Goal: Information Seeking & Learning: Understand process/instructions

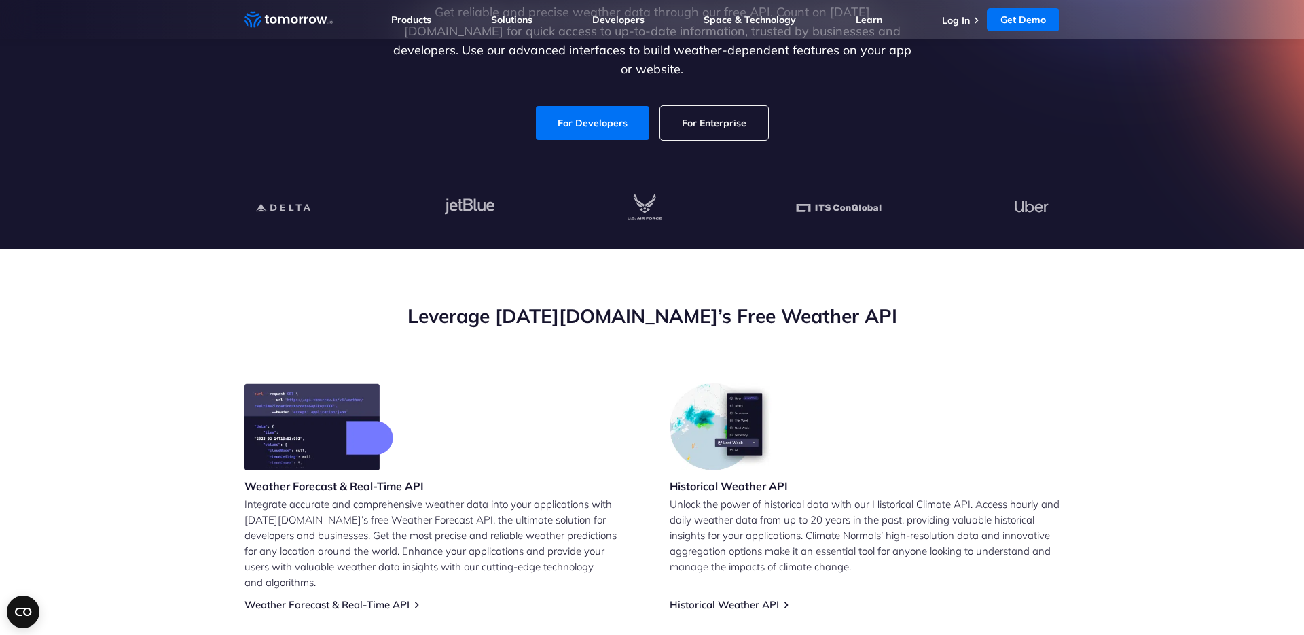
scroll to position [247, 0]
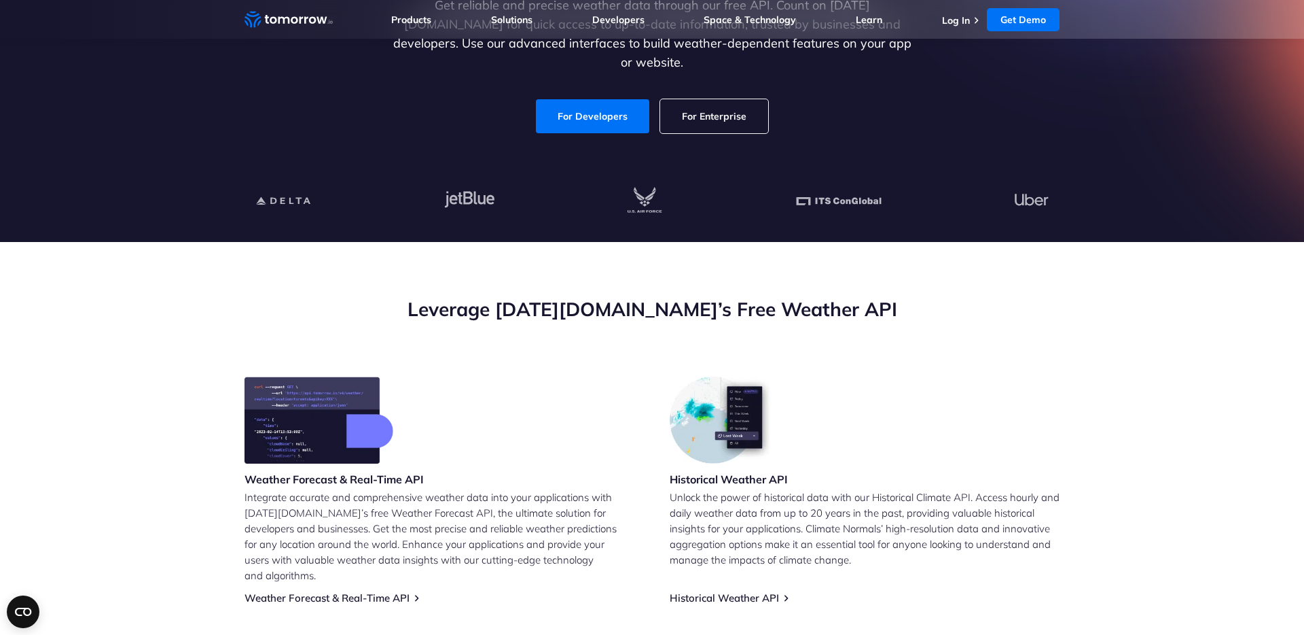
click at [499, 310] on h2 "Leverage [DATE][DOMAIN_NAME]’s Free Weather API" at bounding box center [652, 309] width 815 height 26
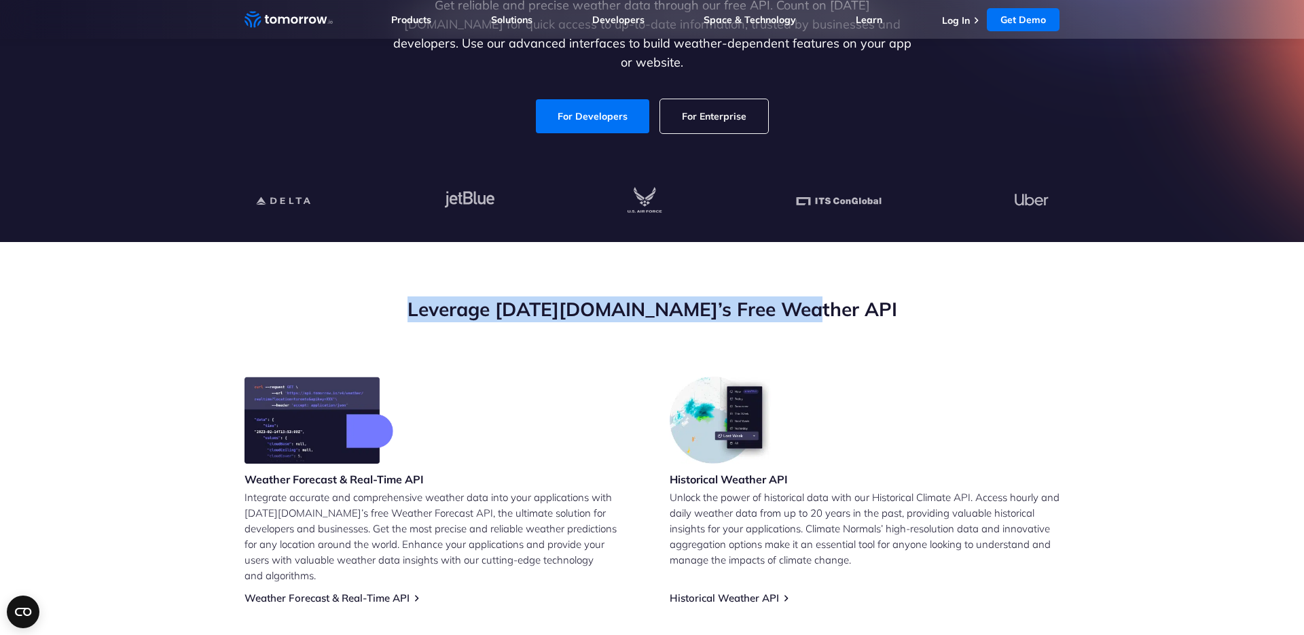
drag, startPoint x: 499, startPoint y: 310, endPoint x: 815, endPoint y: 315, distance: 315.9
click at [815, 315] on h2 "Leverage [DATE][DOMAIN_NAME]’s Free Weather API" at bounding box center [652, 309] width 815 height 26
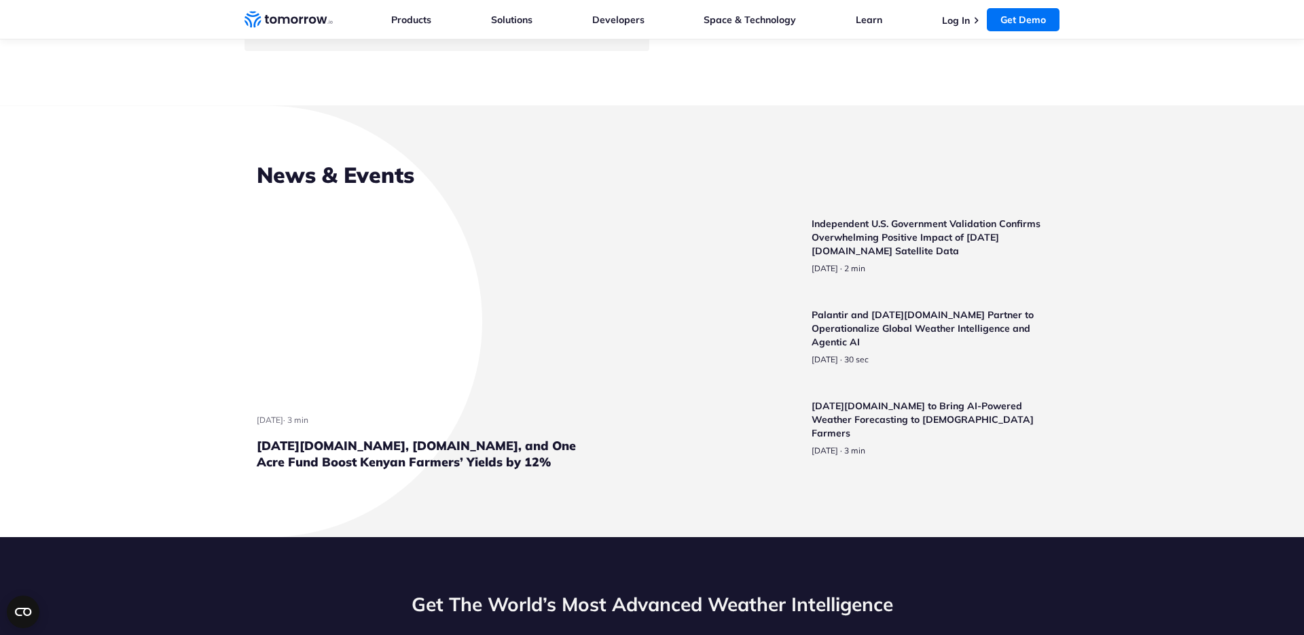
scroll to position [409, 0]
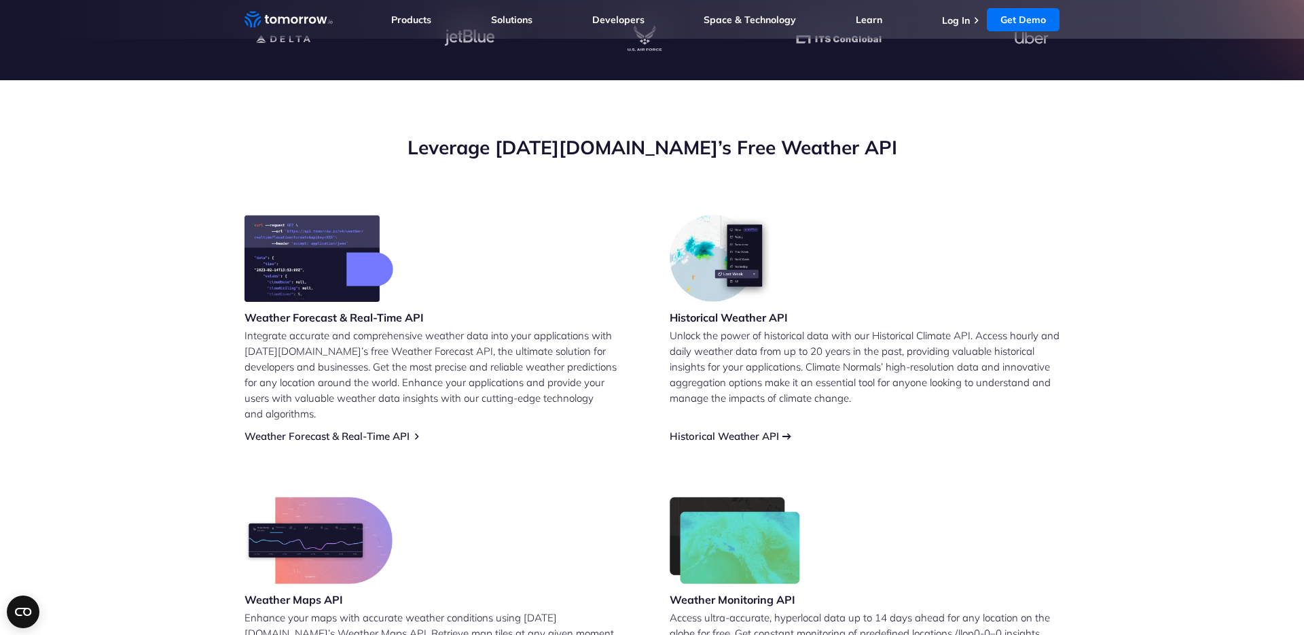
click at [721, 429] on link "Historical Weather API" at bounding box center [724, 435] width 109 height 13
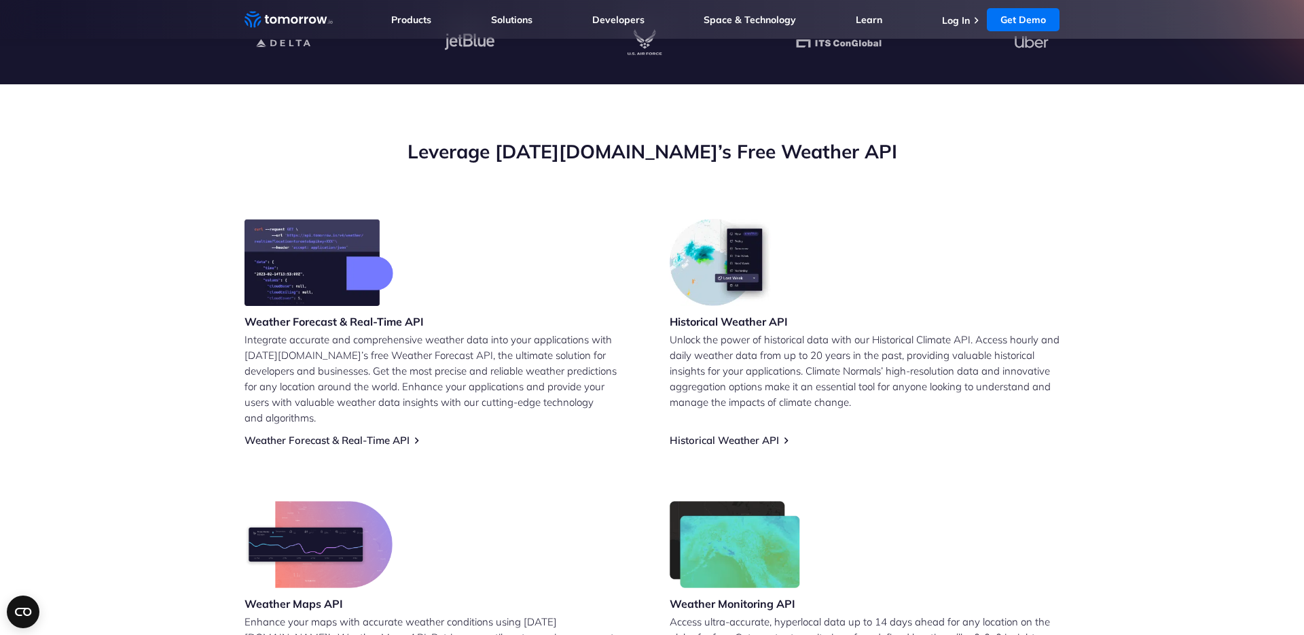
scroll to position [408, 0]
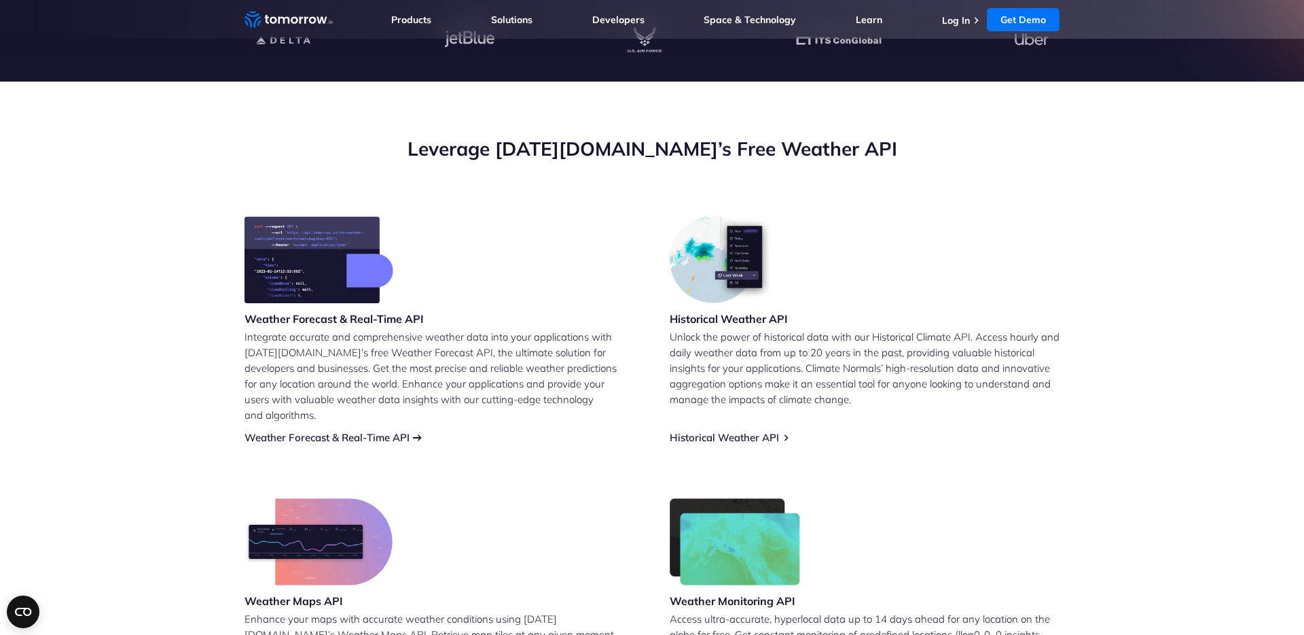
click at [341, 431] on link "Weather Forecast & Real-Time API" at bounding box center [327, 437] width 165 height 13
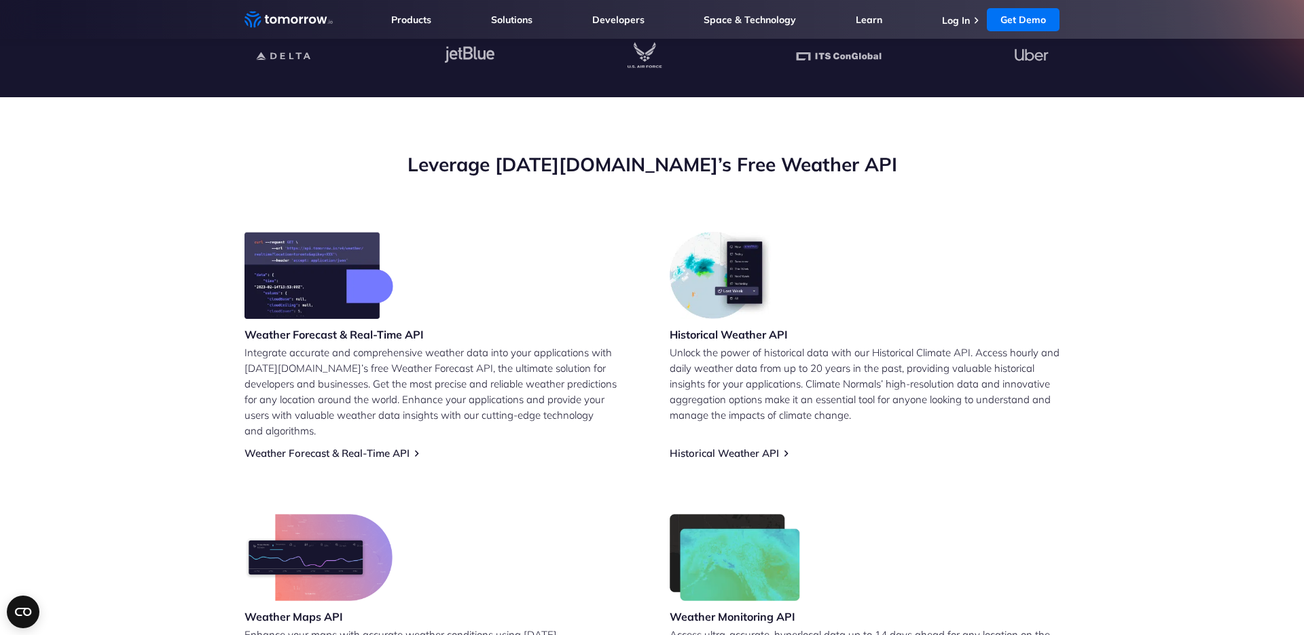
scroll to position [361, 0]
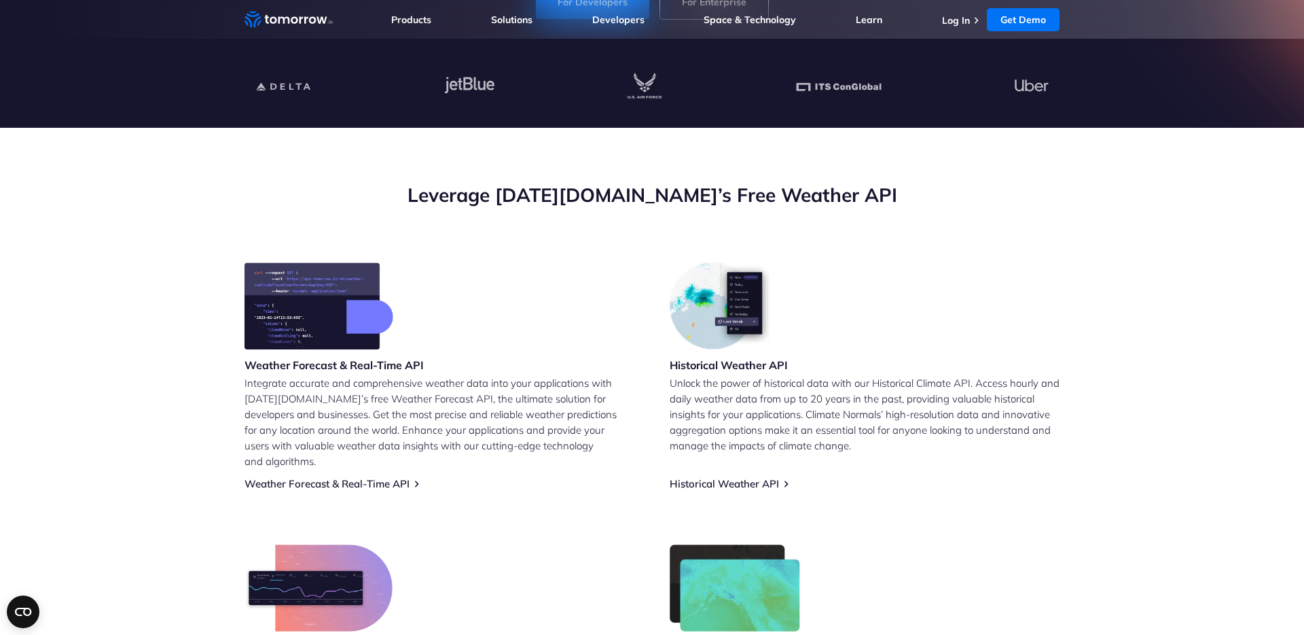
click at [358, 367] on h3 "Weather Forecast & Real-Time API" at bounding box center [334, 364] width 179 height 15
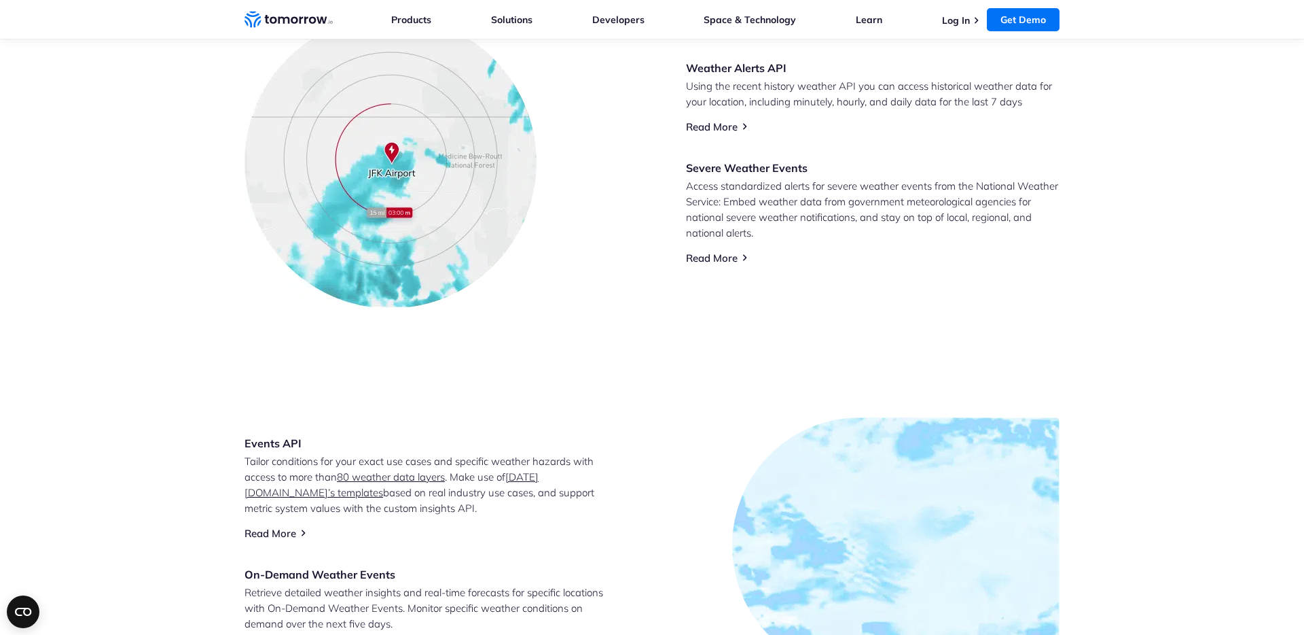
scroll to position [716, 0]
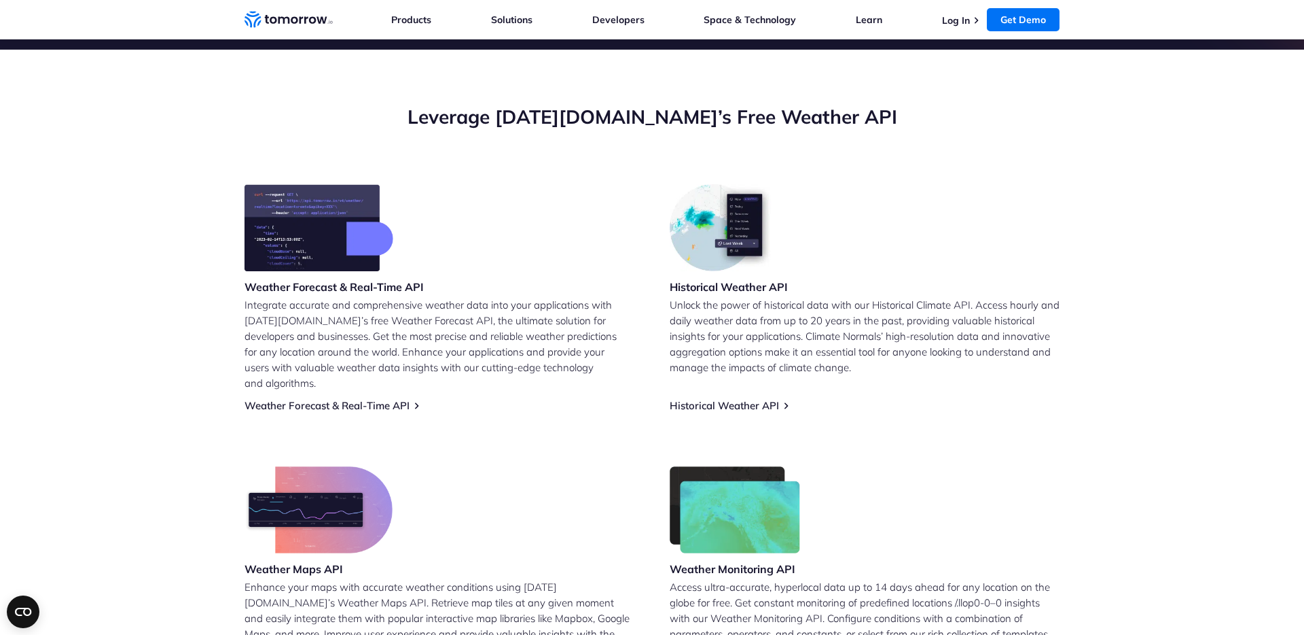
click at [262, 399] on link "Weather Forecast & Real-Time API" at bounding box center [327, 405] width 165 height 13
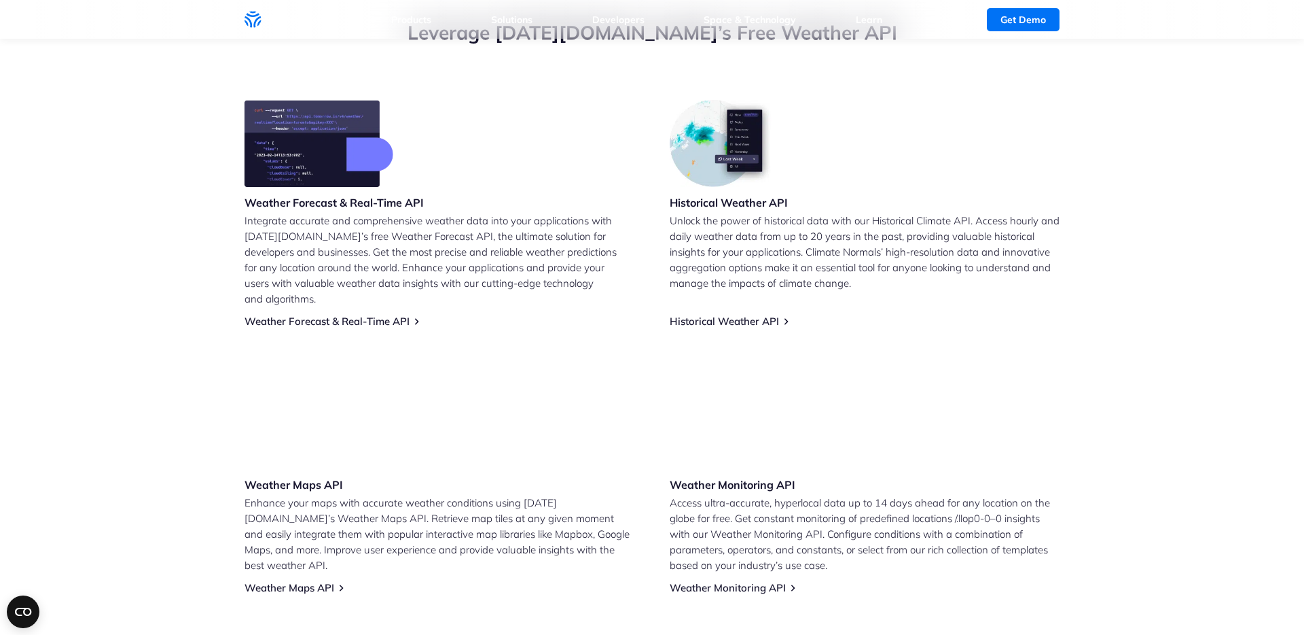
scroll to position [621, 0]
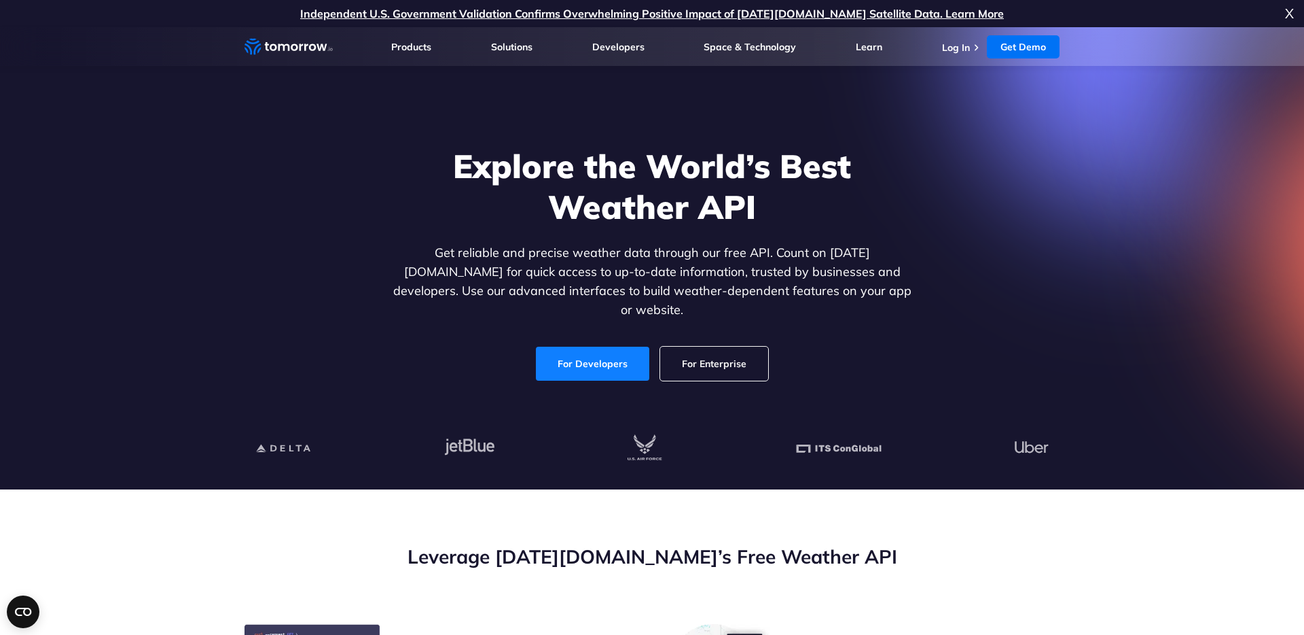
click at [593, 356] on link "For Developers" at bounding box center [592, 363] width 113 height 34
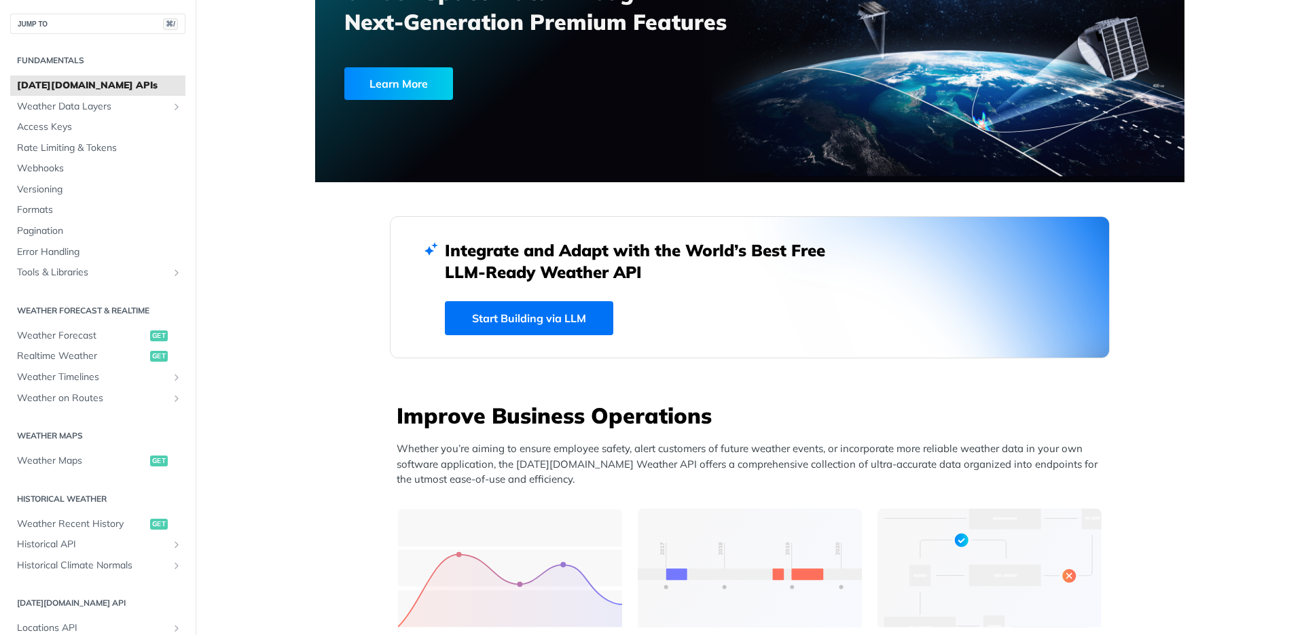
scroll to position [75, 0]
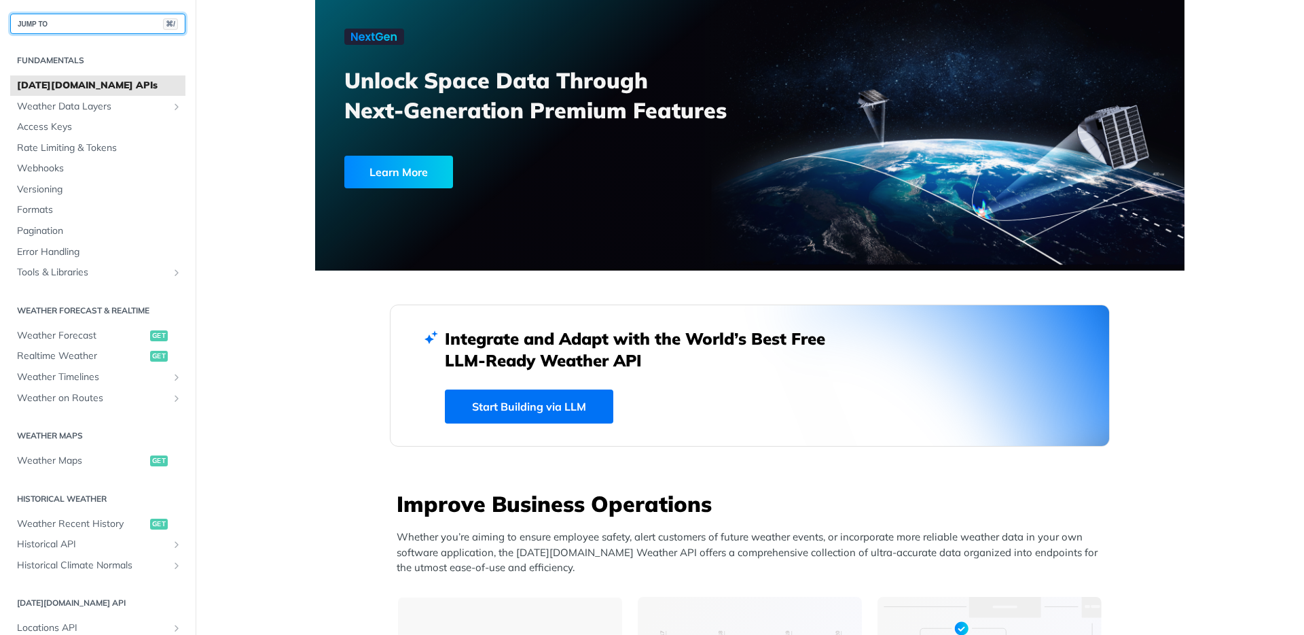
click at [122, 21] on button "JUMP TO ⌘/" at bounding box center [97, 24] width 175 height 20
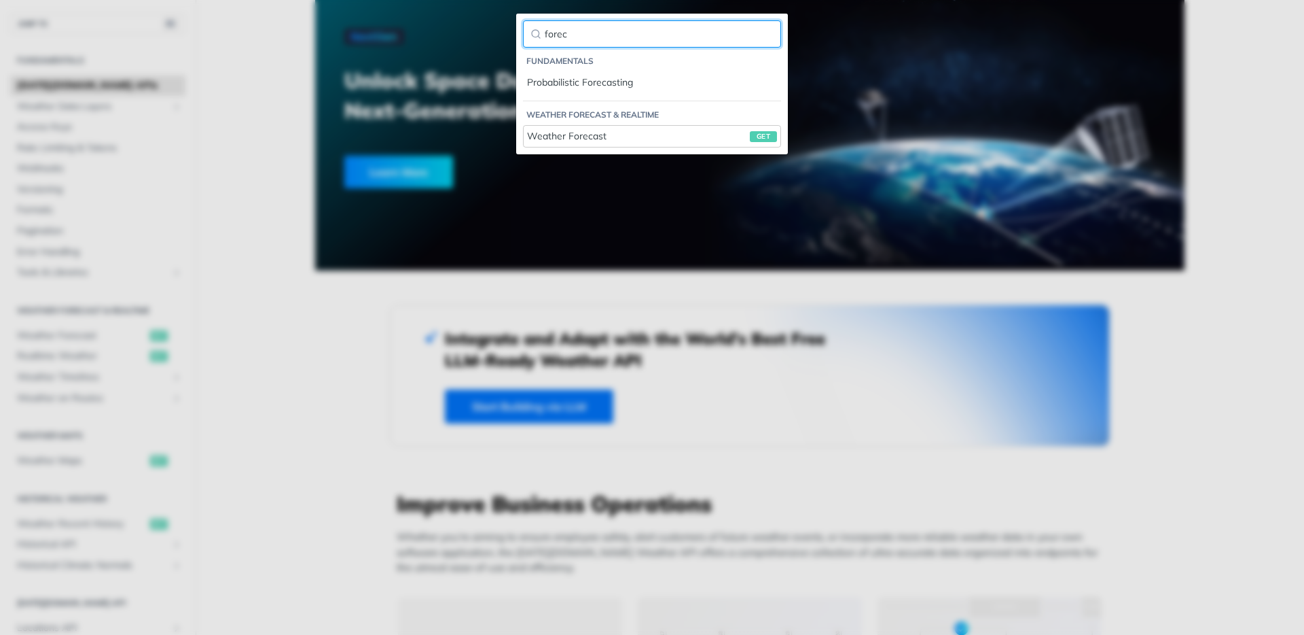
type input "forec"
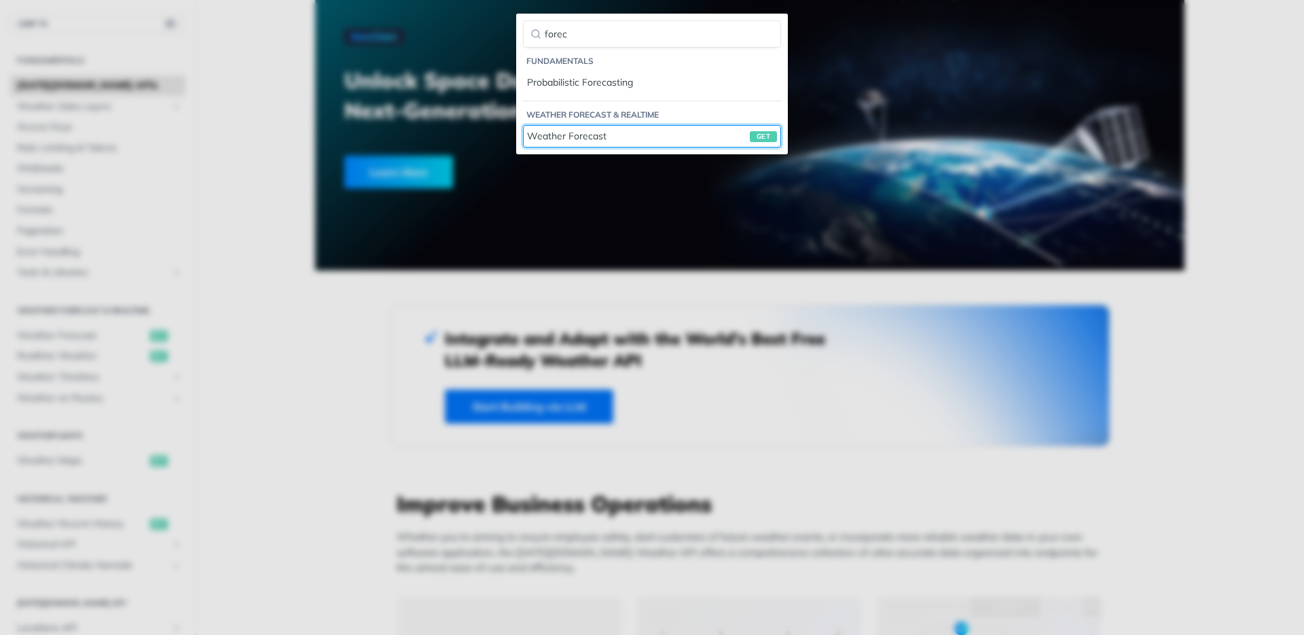
click at [565, 141] on div "Weather Forecast get" at bounding box center [652, 136] width 250 height 14
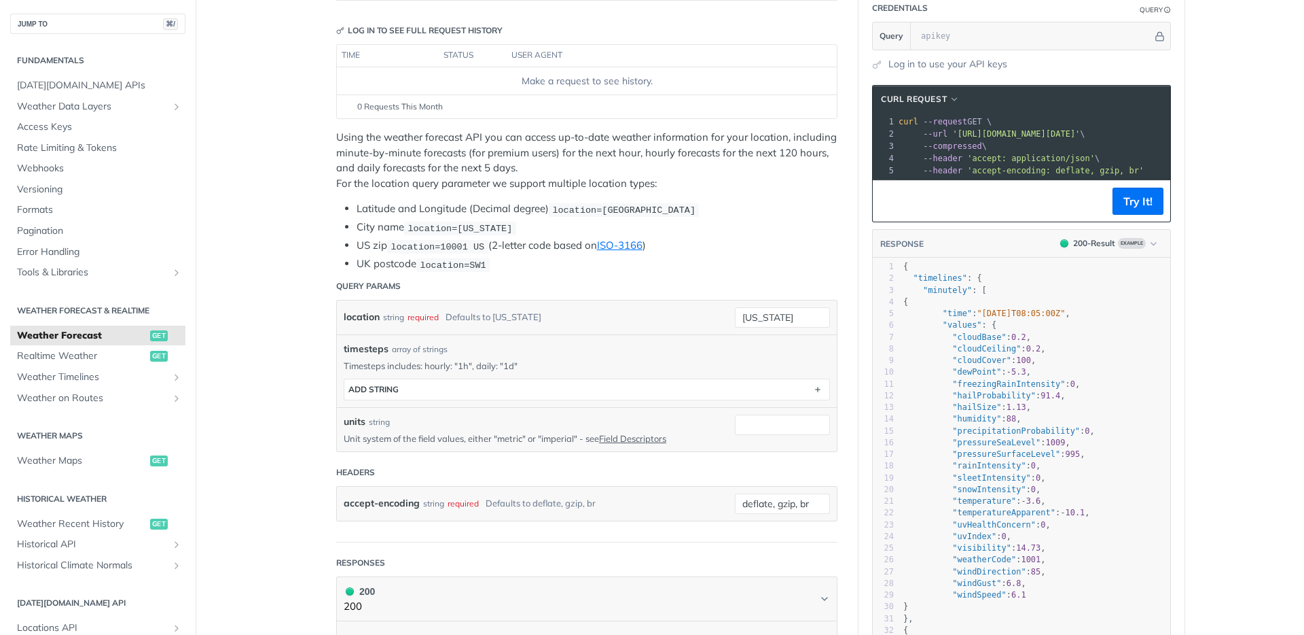
scroll to position [163, 0]
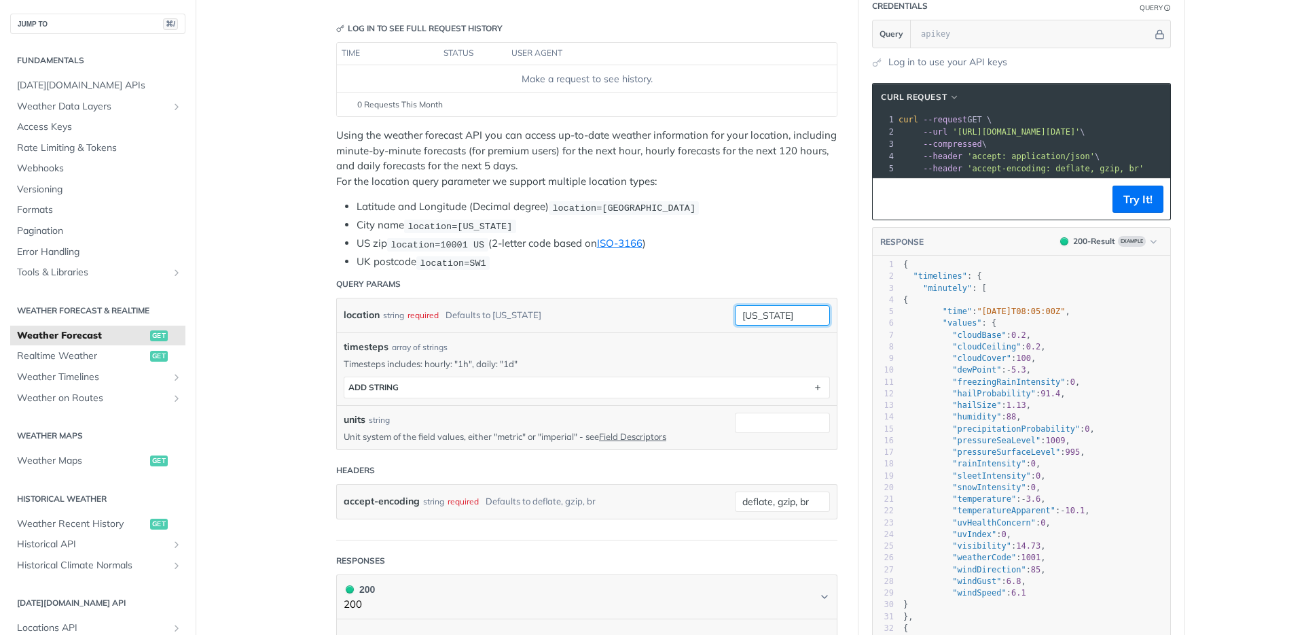
click at [754, 315] on input "new york" at bounding box center [782, 315] width 95 height 20
click at [686, 310] on div "location string required Defaults to new york" at bounding box center [529, 315] width 371 height 20
click at [395, 315] on div "string" at bounding box center [393, 315] width 21 height 20
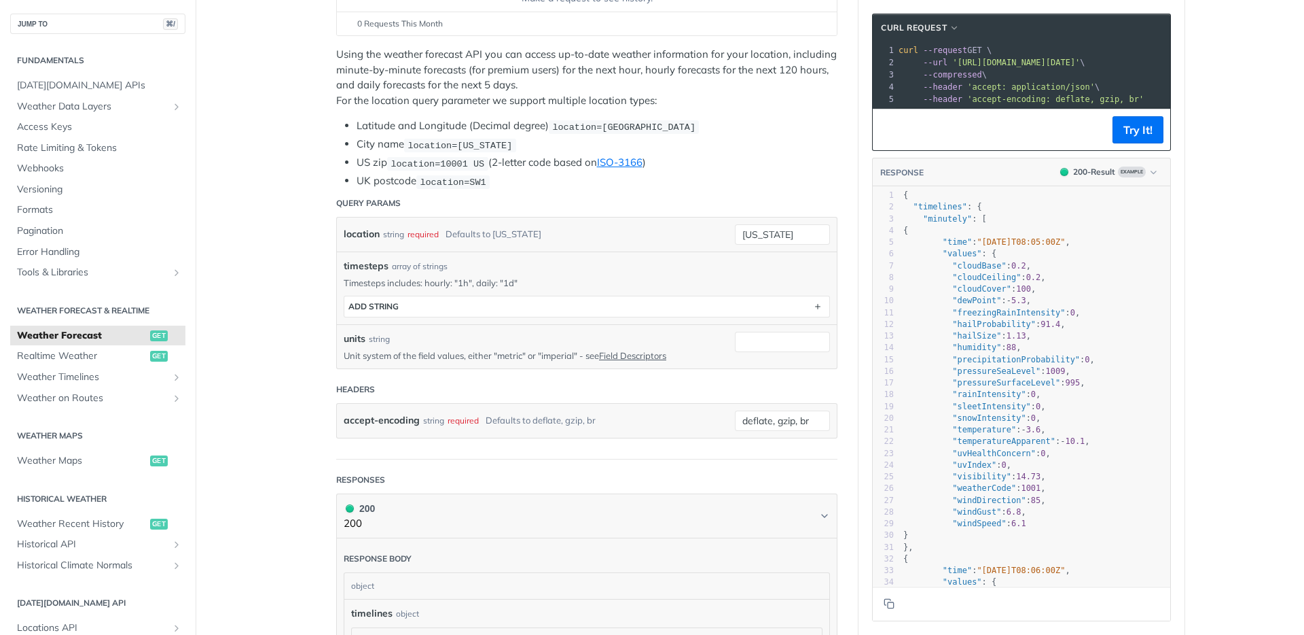
scroll to position [245, 0]
click at [793, 232] on input "new york" at bounding box center [782, 234] width 95 height 20
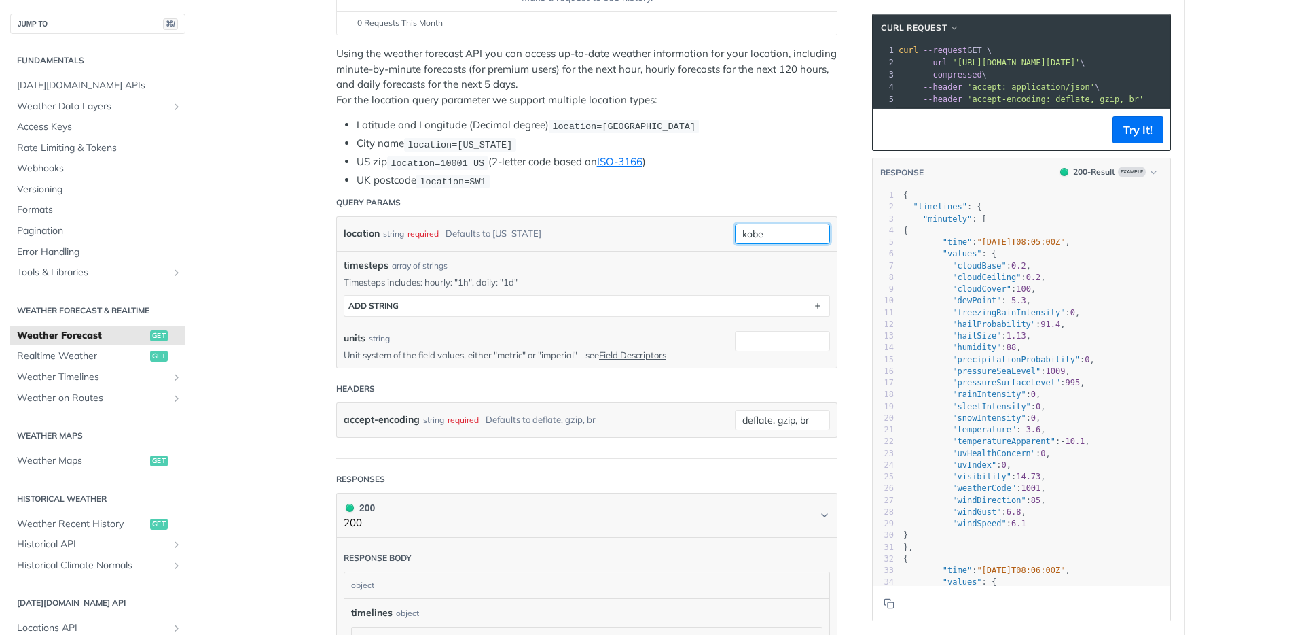
type input "kobe"
click at [759, 185] on li "UK postcode location=SW1" at bounding box center [597, 181] width 481 height 16
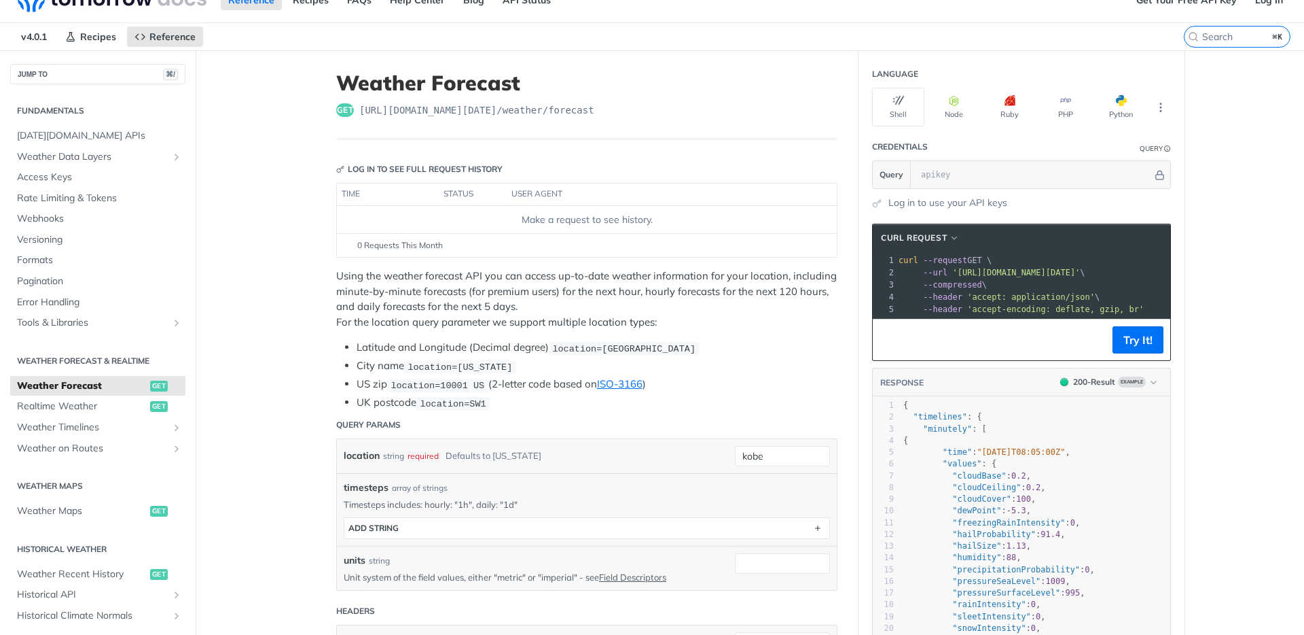
scroll to position [1, 0]
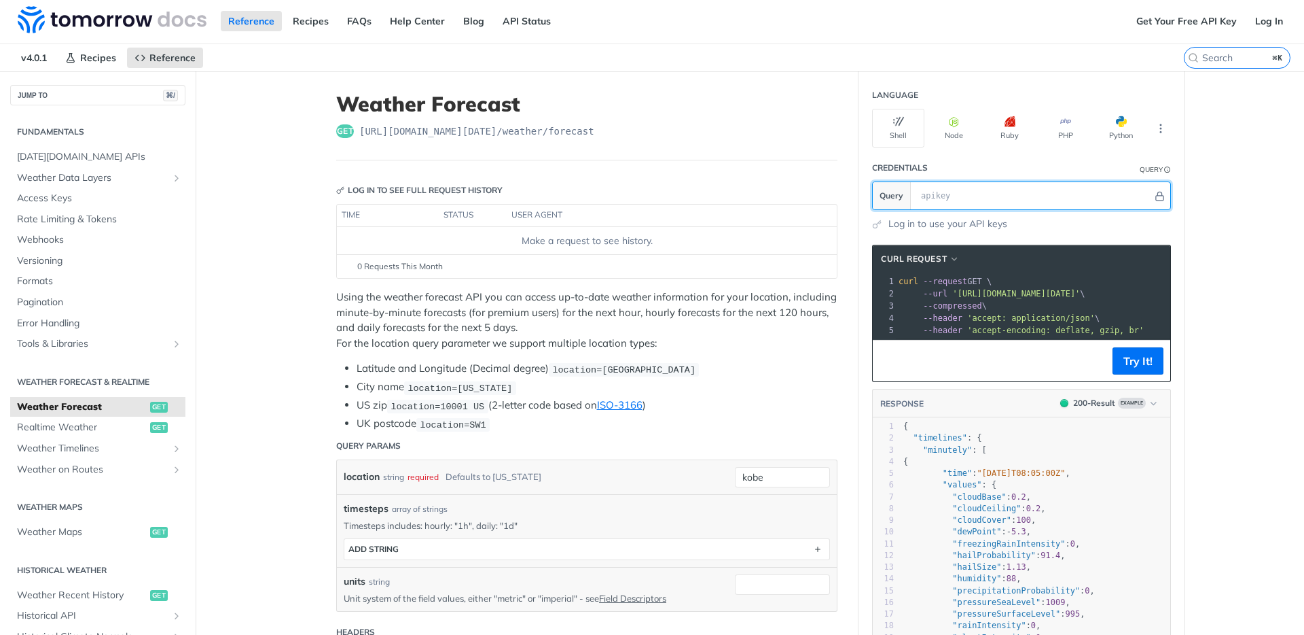
click at [1004, 191] on input "text" at bounding box center [1033, 195] width 238 height 27
click at [1132, 124] on button "Python" at bounding box center [1121, 128] width 52 height 39
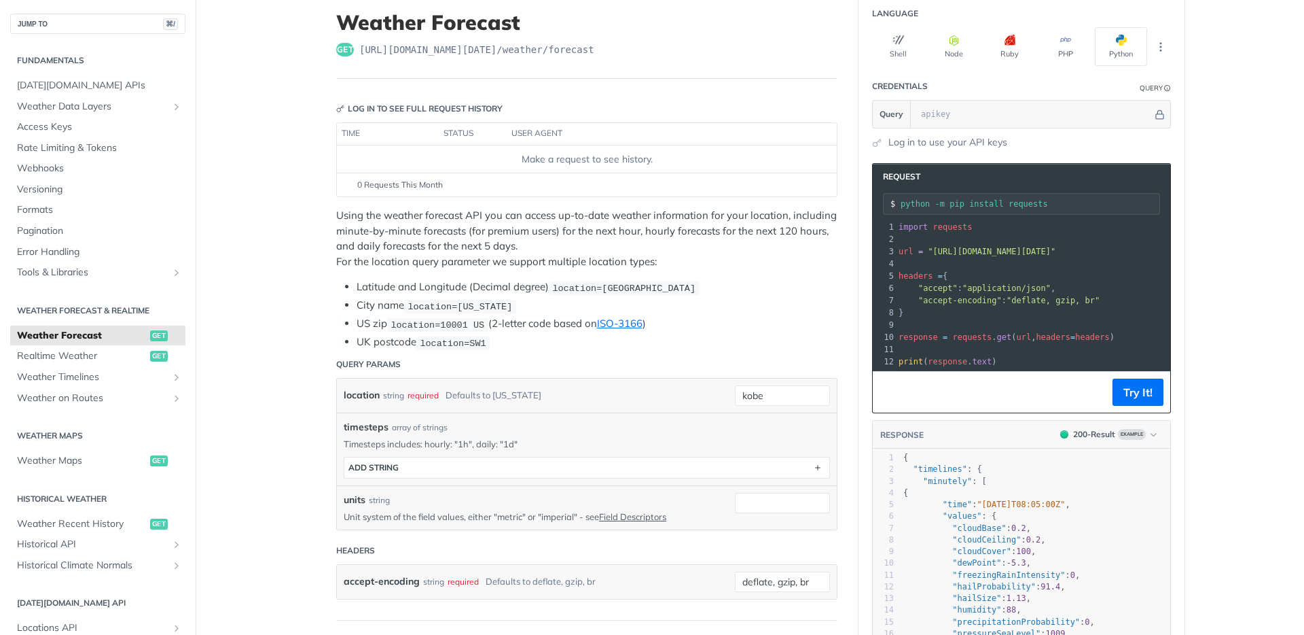
scroll to position [0, 0]
click at [1026, 397] on footer "Try It!" at bounding box center [1022, 391] width 298 height 41
click at [746, 395] on input "kobe" at bounding box center [782, 395] width 95 height 20
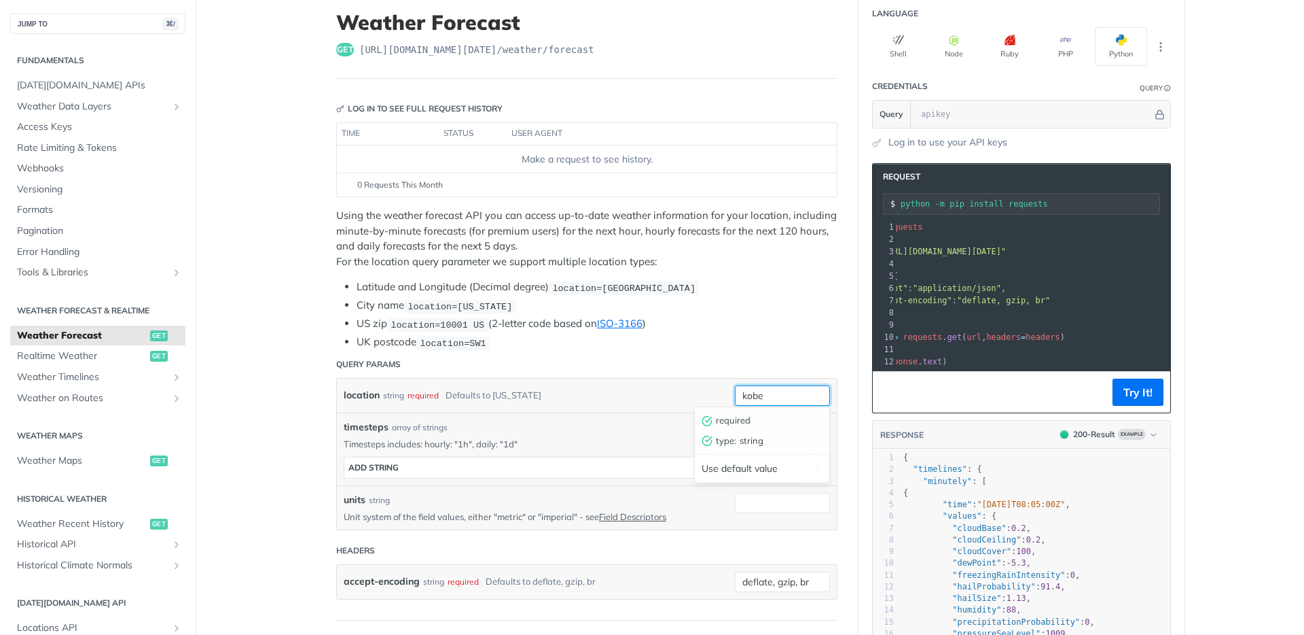
paste input "34.687897, 135.196116"
click at [768, 396] on input "34.687897, 135.196116" at bounding box center [782, 395] width 95 height 20
type input "34.687897, 135.196116"
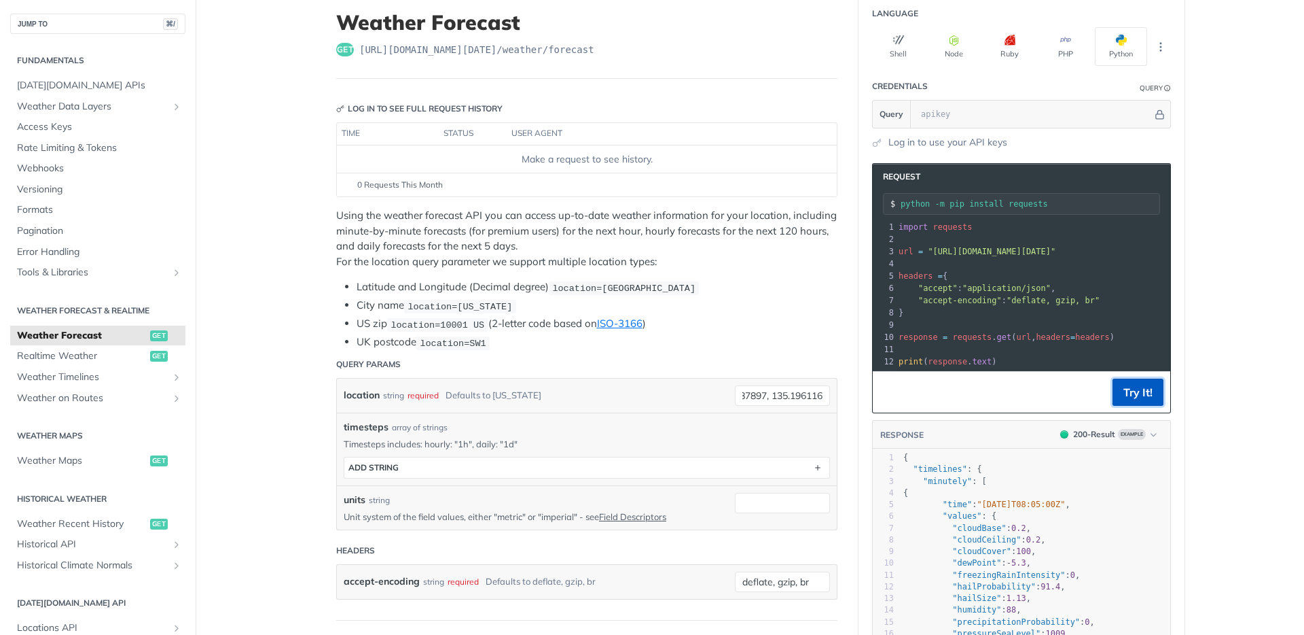
click at [1152, 401] on button "Try It!" at bounding box center [1138, 391] width 51 height 27
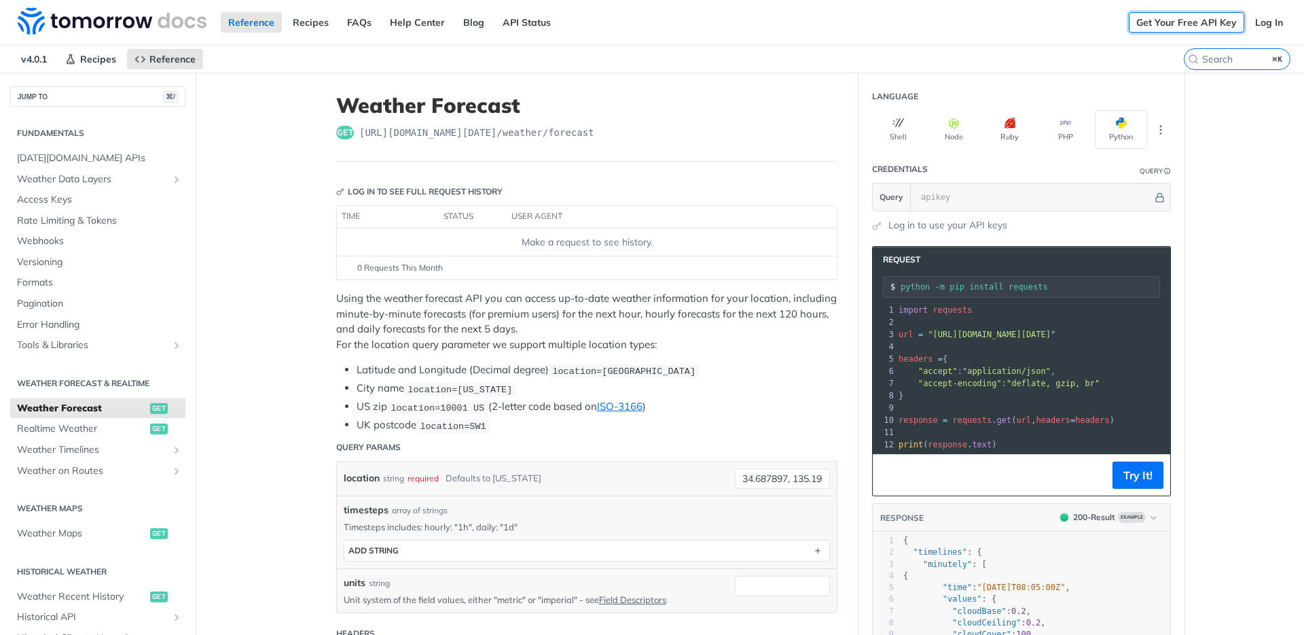
click at [1215, 19] on link "Get Your Free API Key" at bounding box center [1186, 22] width 115 height 20
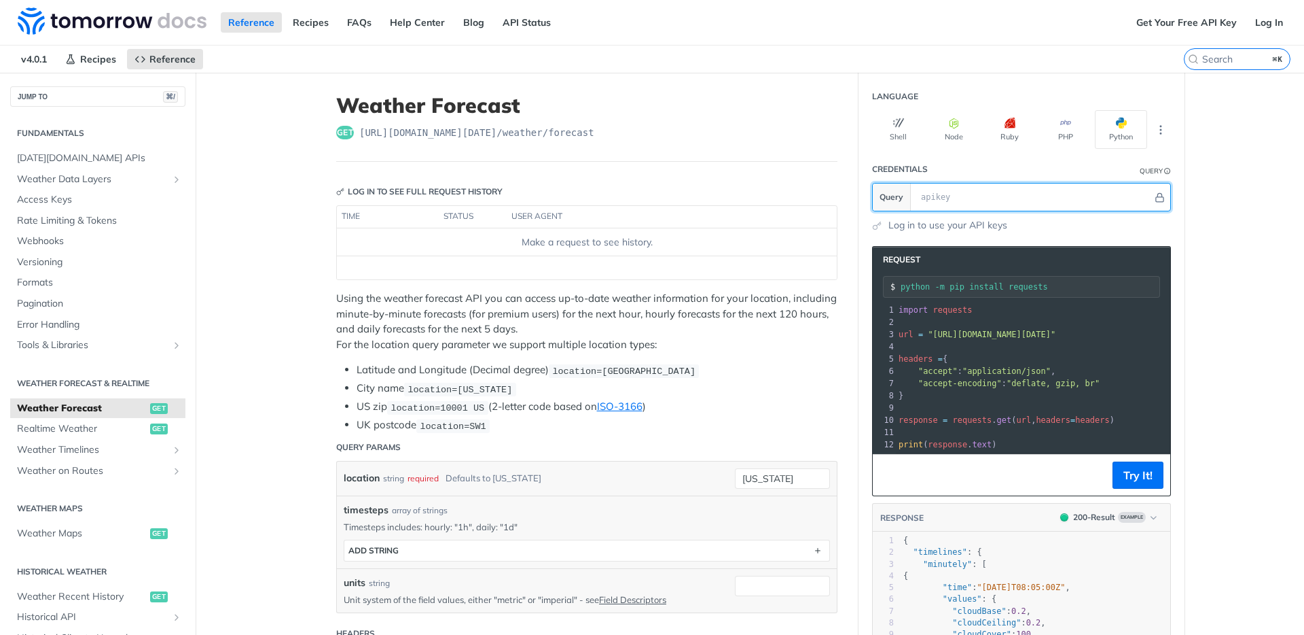
click at [1012, 193] on input "text" at bounding box center [1033, 196] width 238 height 27
paste input "FMUb7syKvM5jDZJXohL7wer4UppDpwbn"
type input "FMUb7syKvM5jDZJXohL7wer4UppDpwbn"
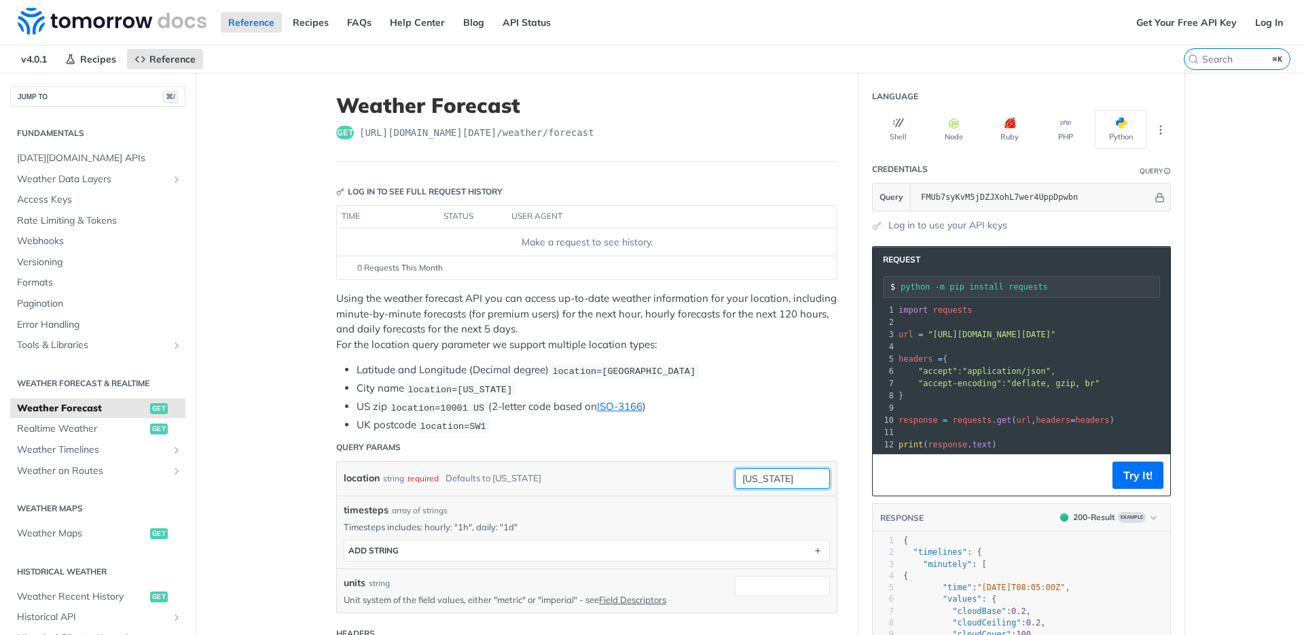
click at [765, 474] on input "new york" at bounding box center [782, 478] width 95 height 20
paste input "34.687897, 135.196116"
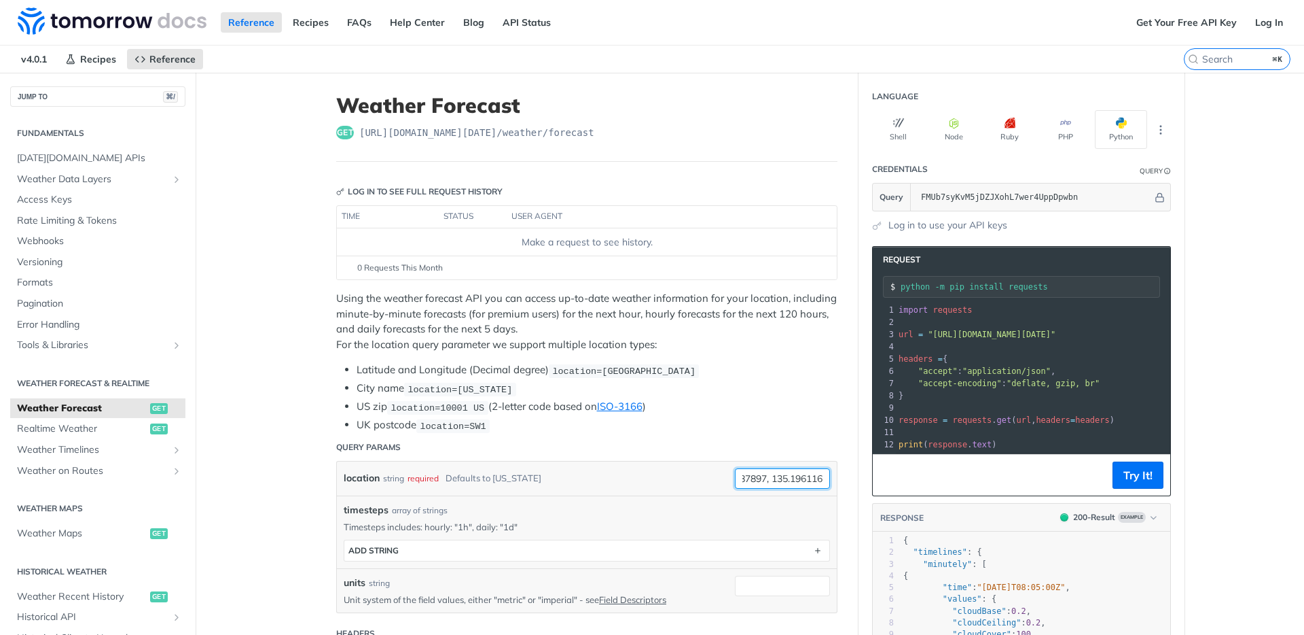
type input "34.687897, 135.196116"
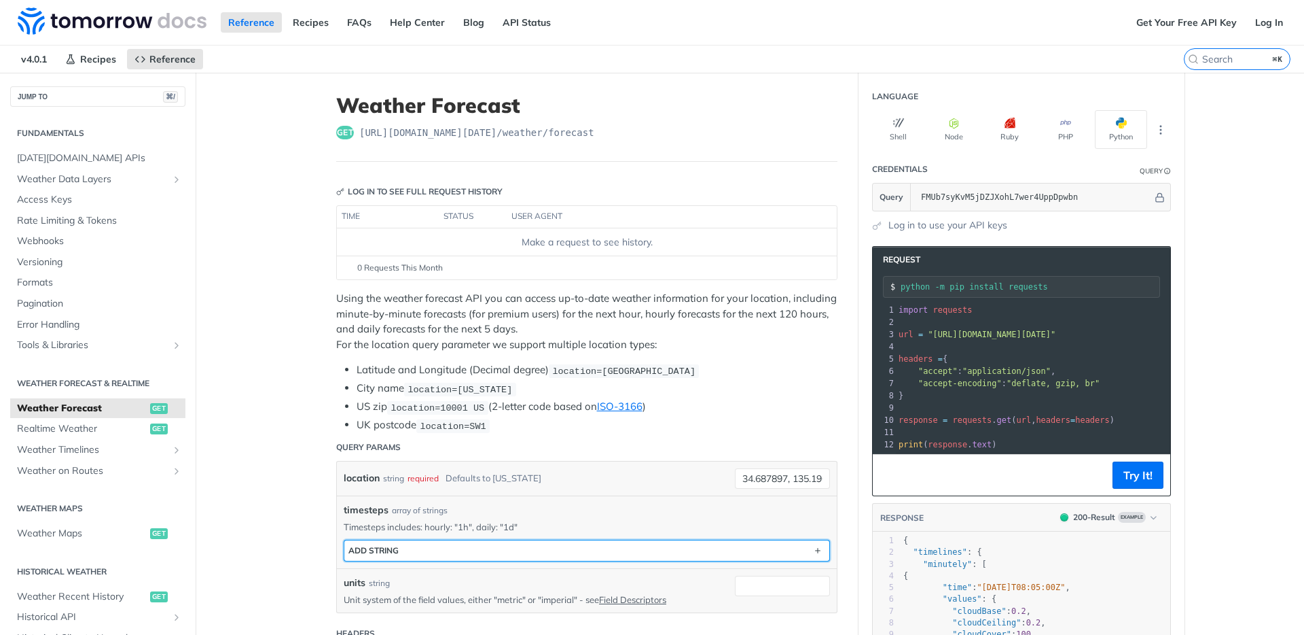
click at [395, 546] on div "ADD string" at bounding box center [374, 550] width 50 height 10
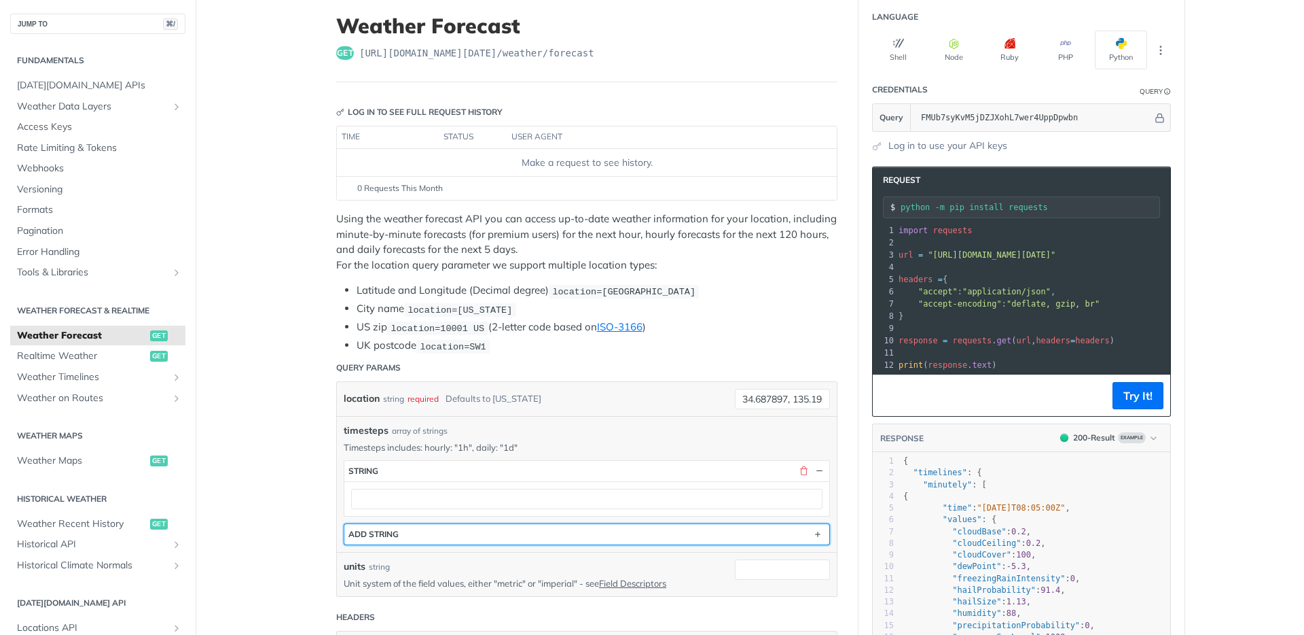
scroll to position [82, 0]
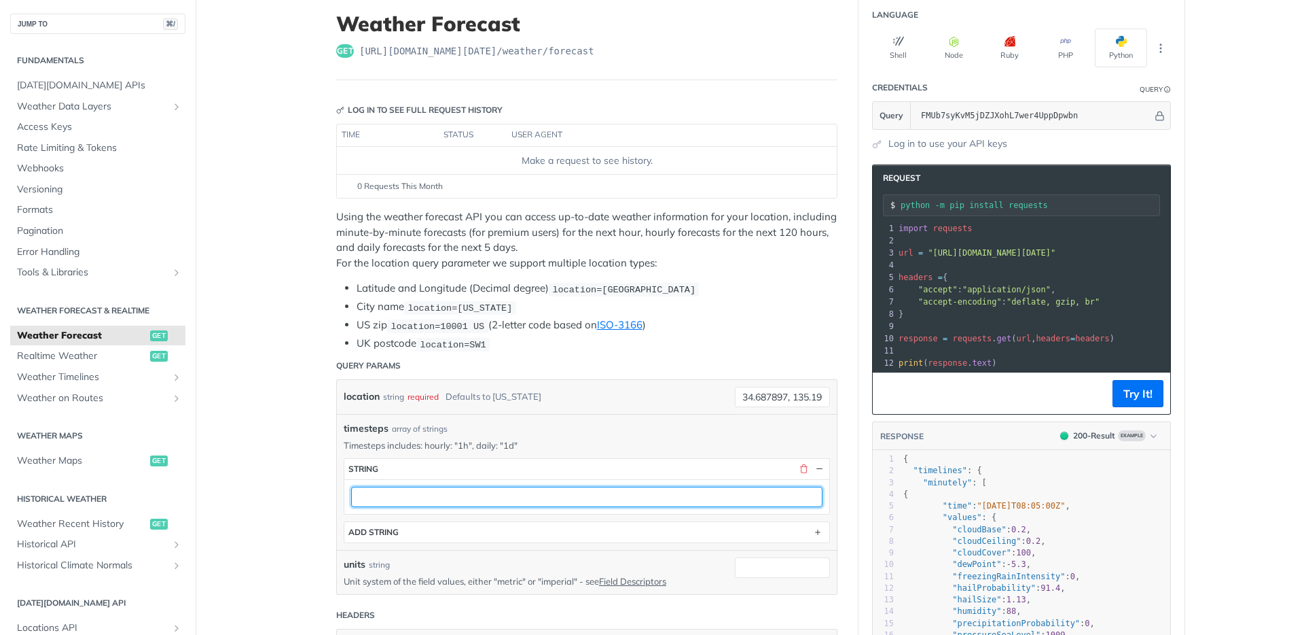
click at [406, 501] on input "text" at bounding box center [586, 496] width 471 height 20
type input "1h"
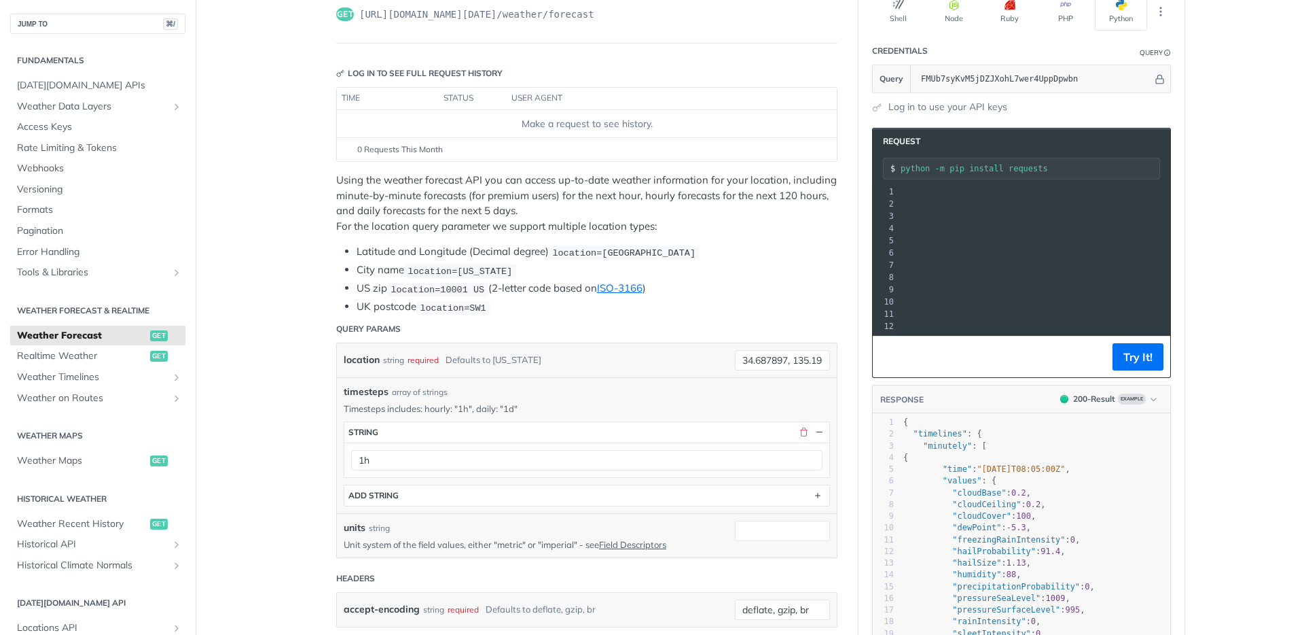
scroll to position [0, 0]
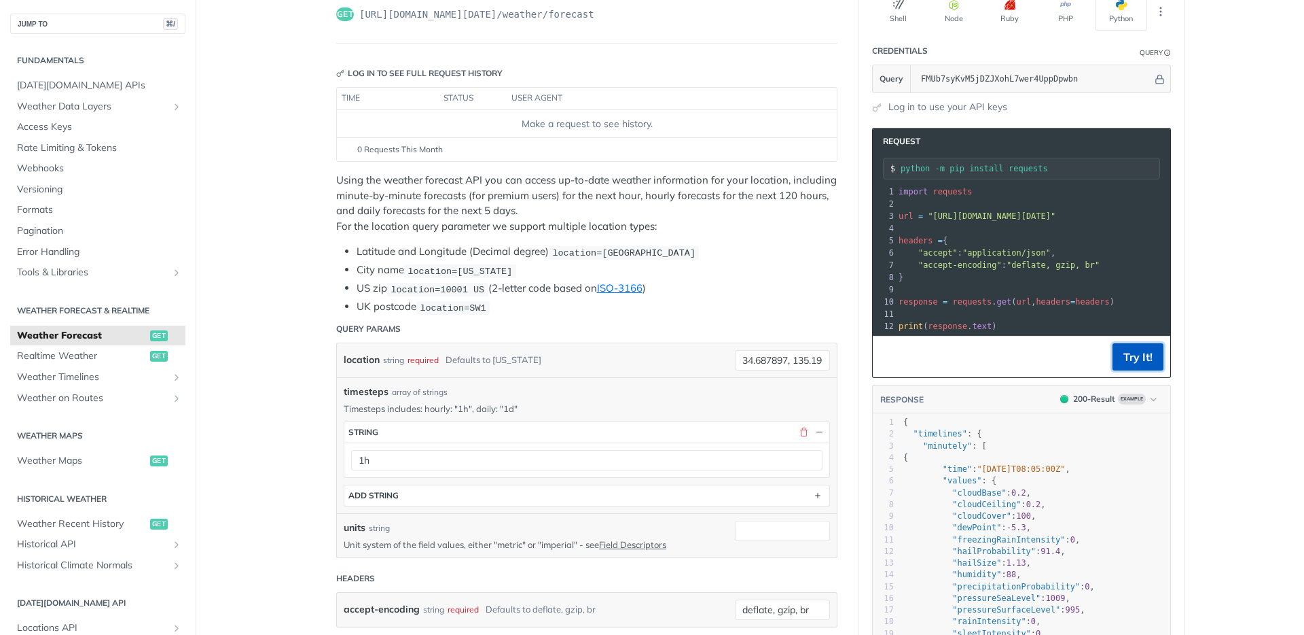
click at [1132, 360] on button "Try It!" at bounding box center [1138, 356] width 51 height 27
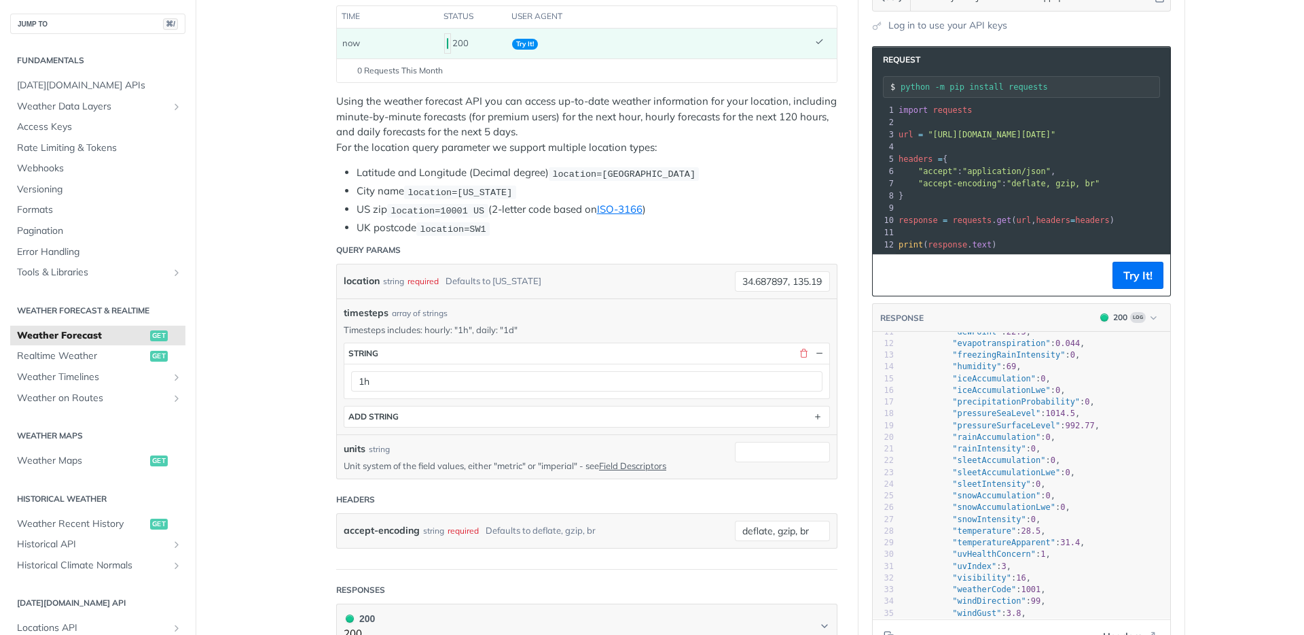
scroll to position [162, 0]
click at [1158, 314] on icon "button" at bounding box center [1154, 317] width 10 height 10
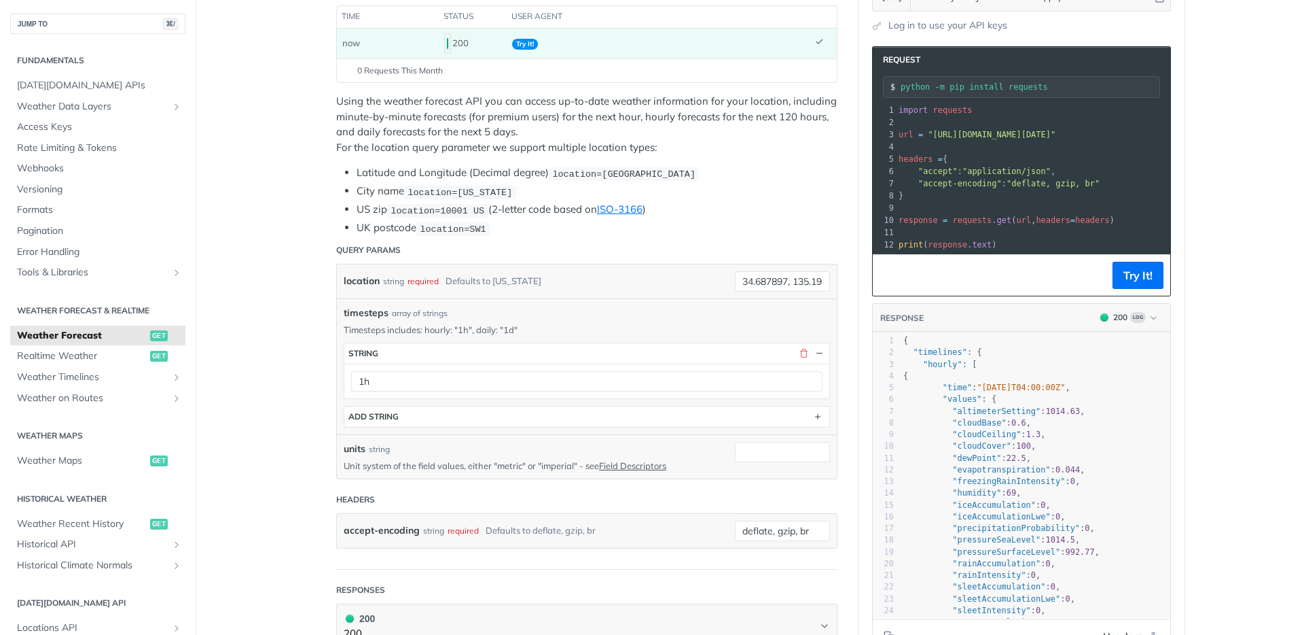
scroll to position [0, 0]
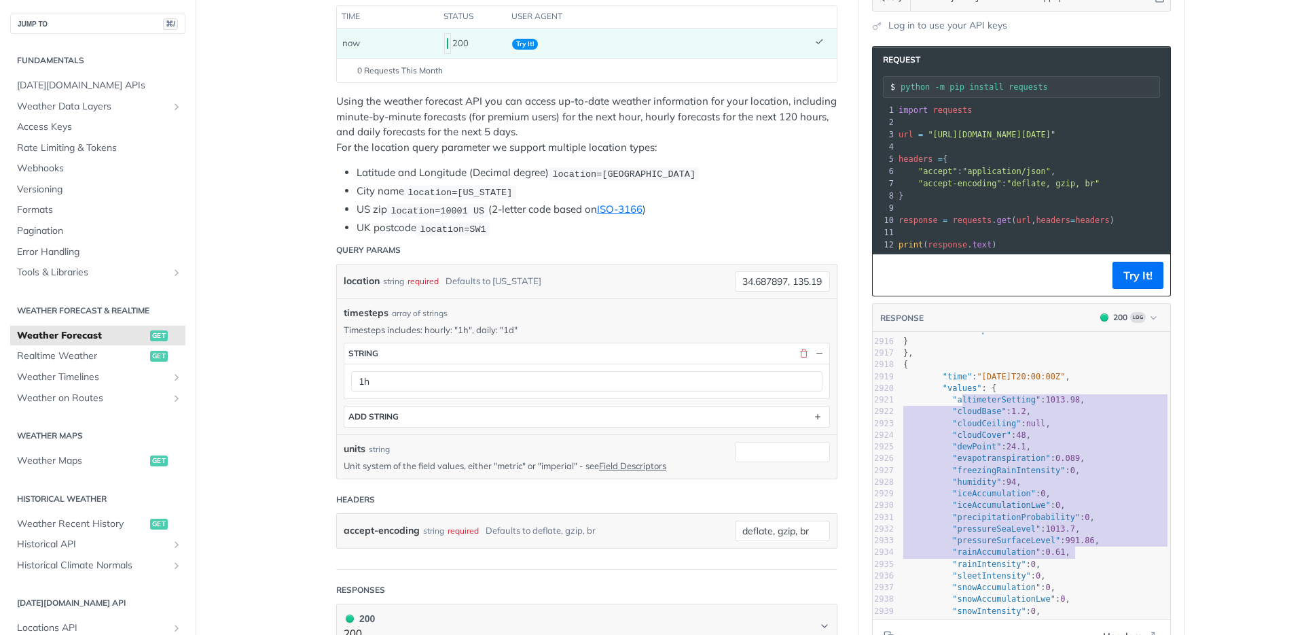
type textarea "ltimeterSetting": 1013.98, "cloudBase": 1.2, "cloudCeiling": null, "cloudCover"…"
drag, startPoint x: 963, startPoint y: 398, endPoint x: 1080, endPoint y: 560, distance: 199.5
click at [1080, 560] on div "2891 "cloudCover" : 66 , 2905 "snowAccumulationLwe" : 0 , 2906 "snowIntensity" …" at bounding box center [1036, 470] width 270 height 527
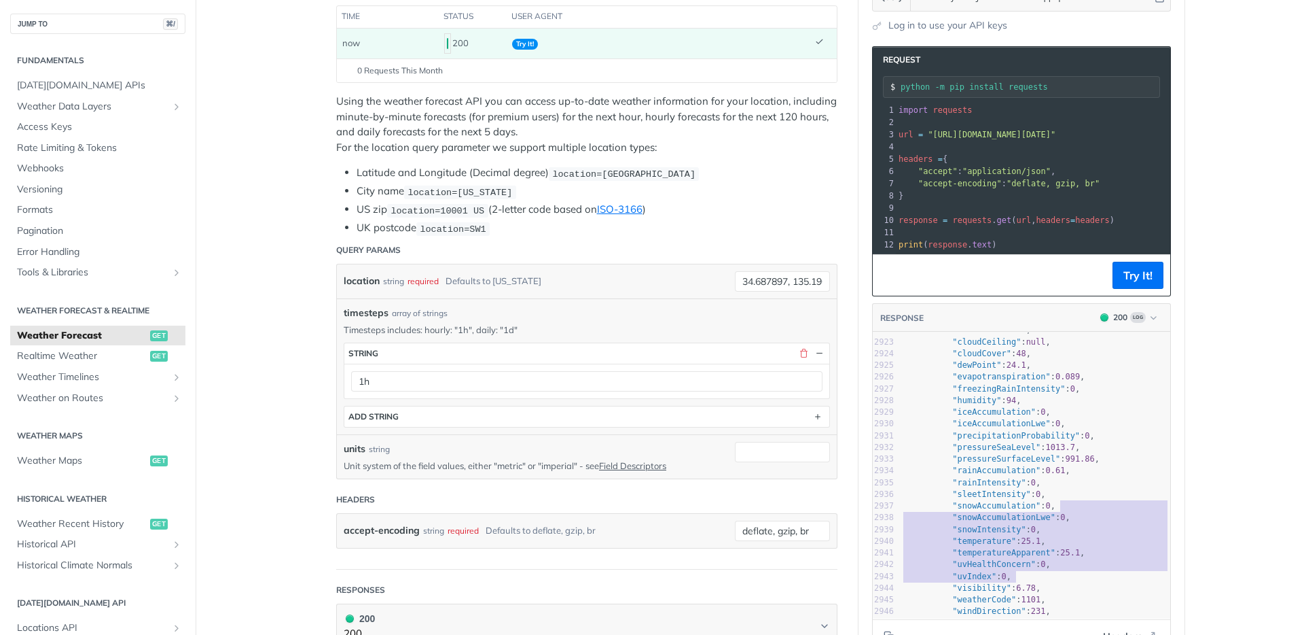
type textarea ""snowAccumulationLwe": 0, "snowIntensity": 0, "temperature": 25.1, "temperature…"
drag, startPoint x: 1092, startPoint y: 512, endPoint x: 1092, endPoint y: 584, distance: 72.0
click at [1092, 584] on div "2891 "cloudCover" : 66 , 2905 "snowAccumulationLwe" : 0 , 2906 "snowIntensity" …" at bounding box center [1036, 388] width 270 height 527
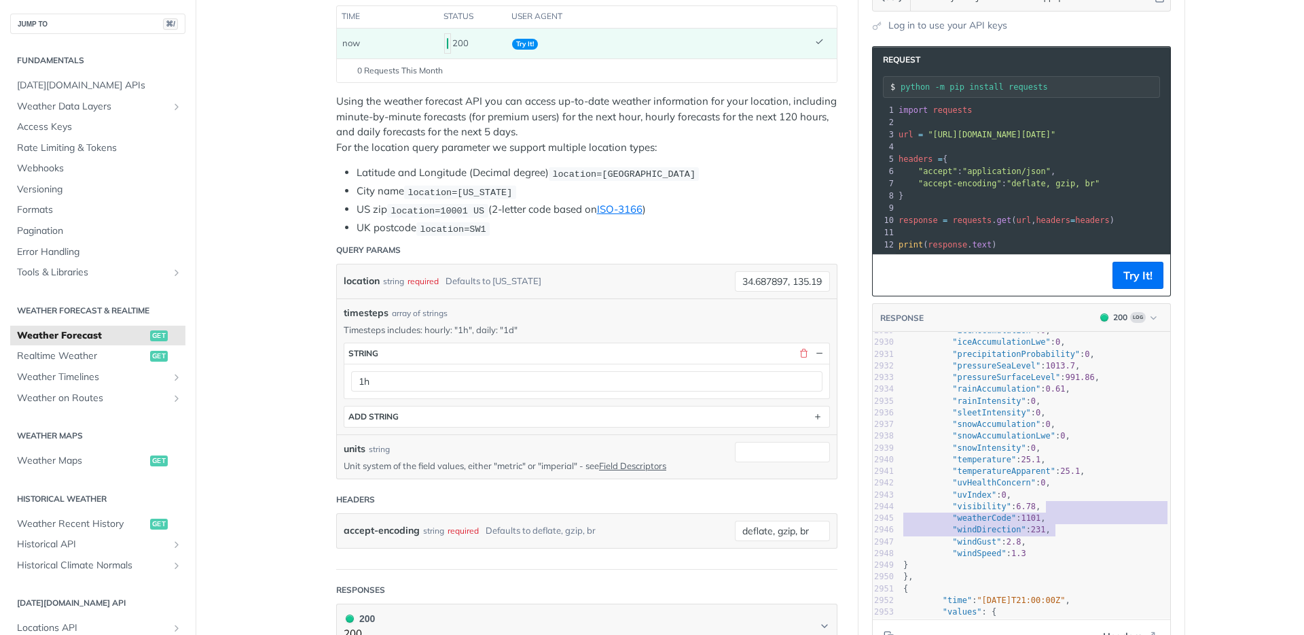
type textarea ""weatherCode": 1101,"
click at [1069, 514] on div "2905 "snowAccumulationLwe" : 0 , 2906 "snowIntensity" : 0 , 2907 "temperature" …" at bounding box center [1036, 406] width 270 height 727
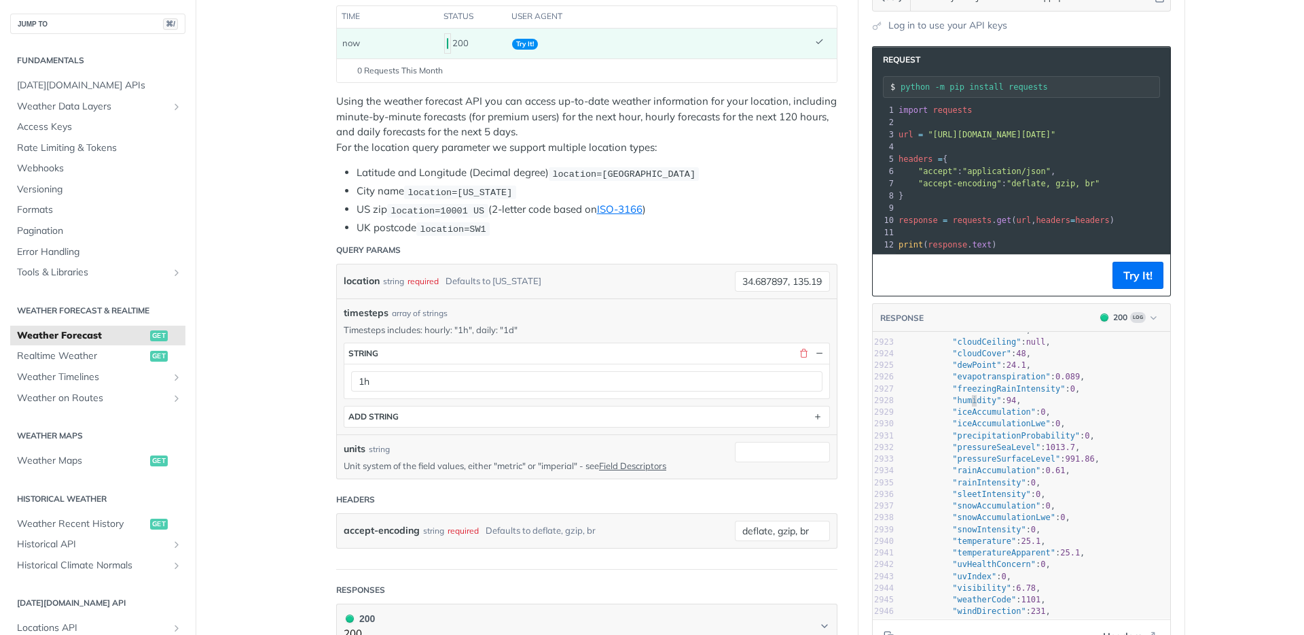
click at [971, 398] on span ""humidity"" at bounding box center [976, 400] width 49 height 10
type textarea "humidity"
click at [971, 398] on span ""humidity"" at bounding box center [976, 400] width 49 height 10
click at [1037, 442] on pre ""pressureSeaLevel" : 1013.7 ," at bounding box center [1036, 448] width 270 height 12
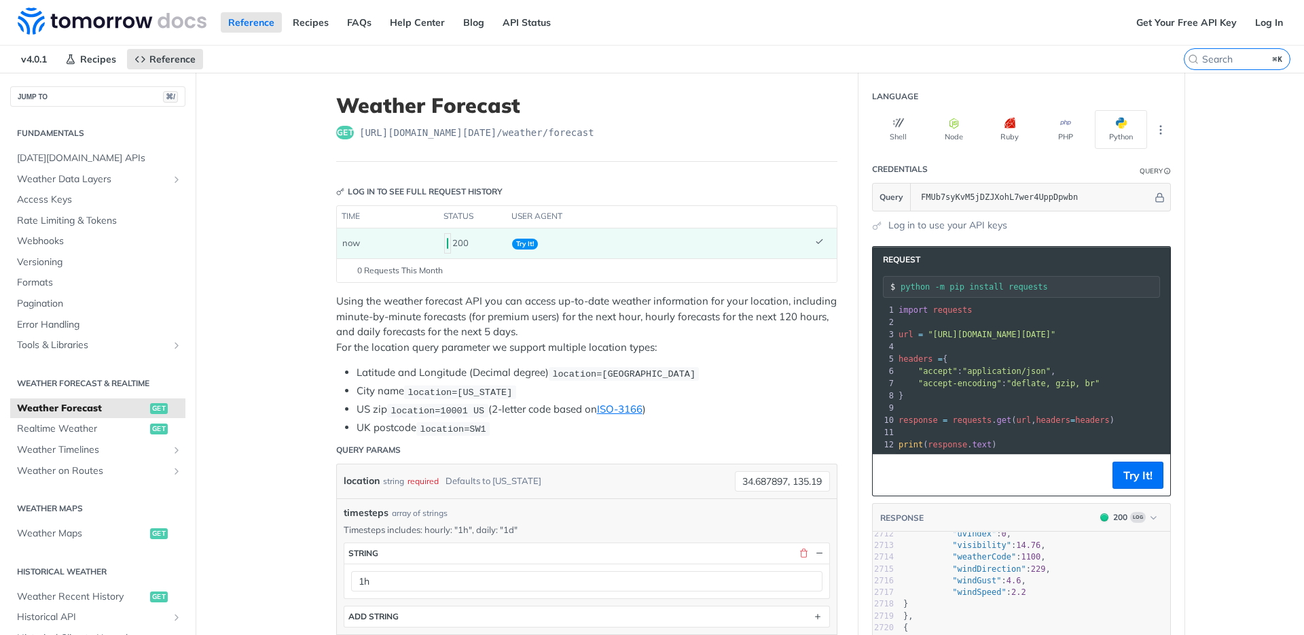
click at [1107, 405] on pre "​" at bounding box center [1239, 407] width 687 height 12
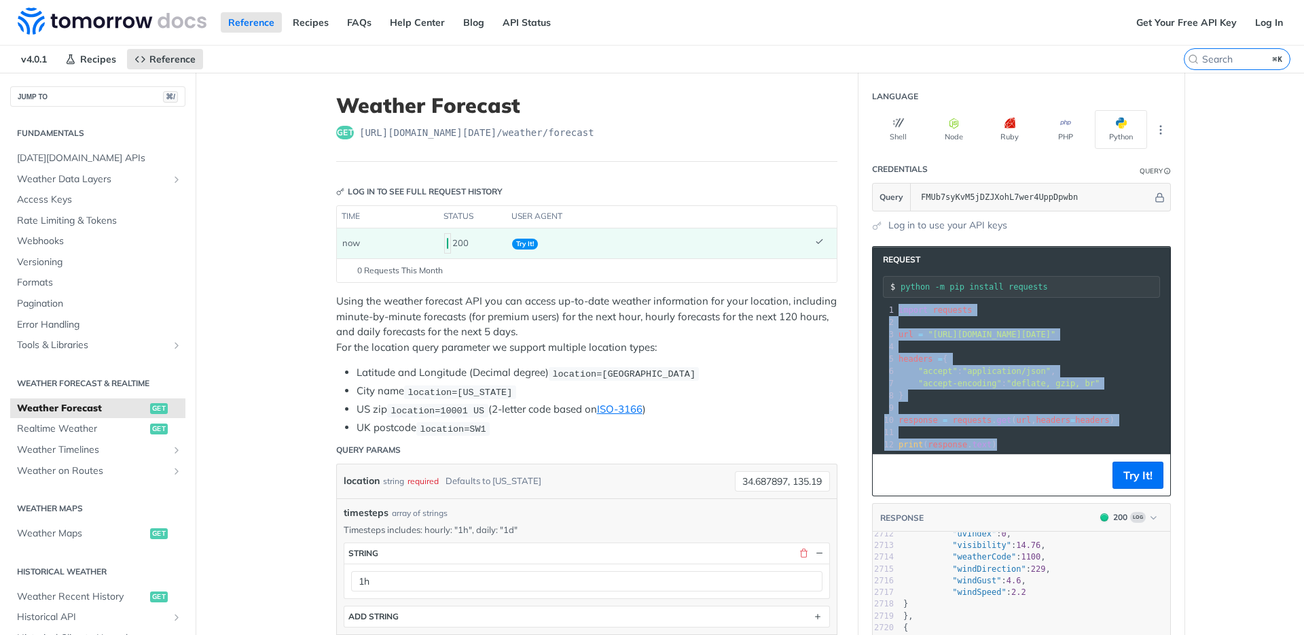
copy div "import requests 2 ​ 3 url = "https://api.tomorrow.io/v4/weather/forecast?locati…"
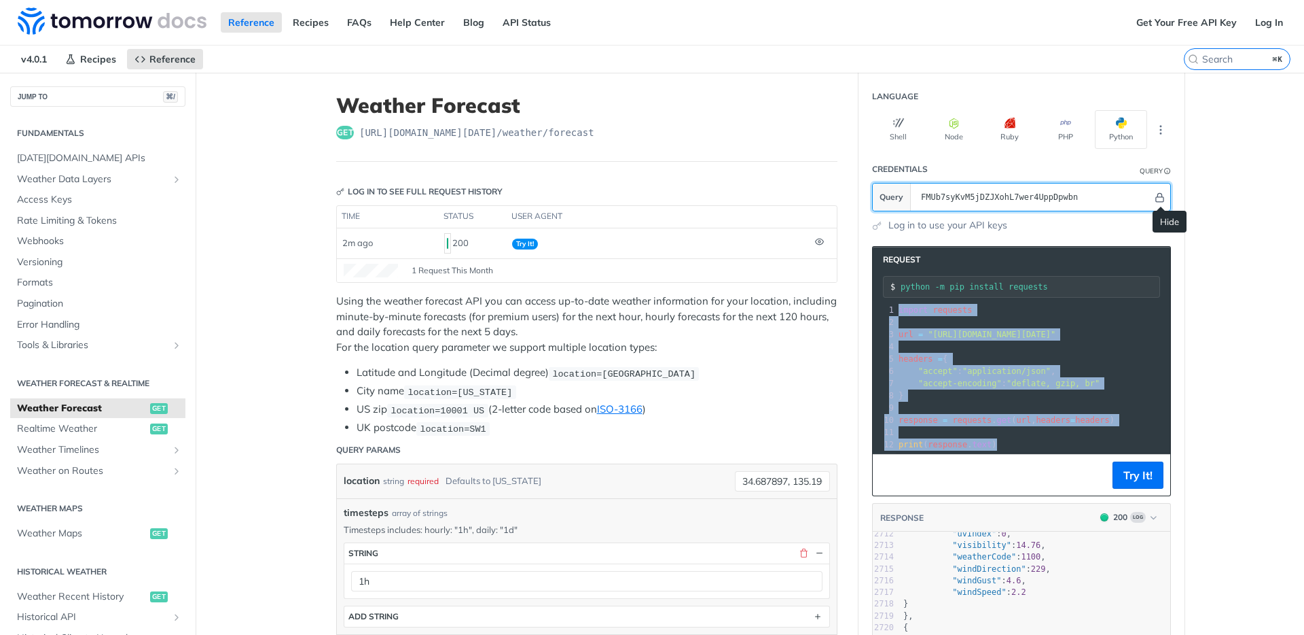
click at [1162, 198] on icon "Hide" at bounding box center [1160, 197] width 10 height 10
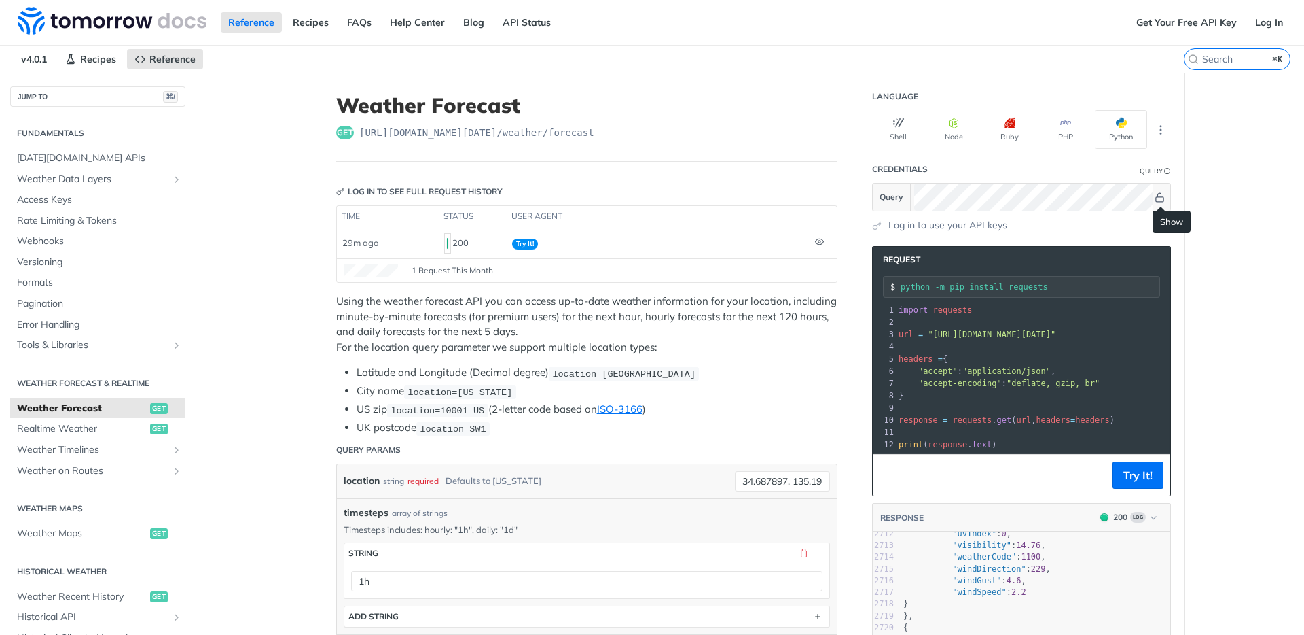
click at [1106, 341] on pre "​" at bounding box center [1239, 346] width 687 height 12
click at [913, 312] on span "import" at bounding box center [913, 310] width 29 height 10
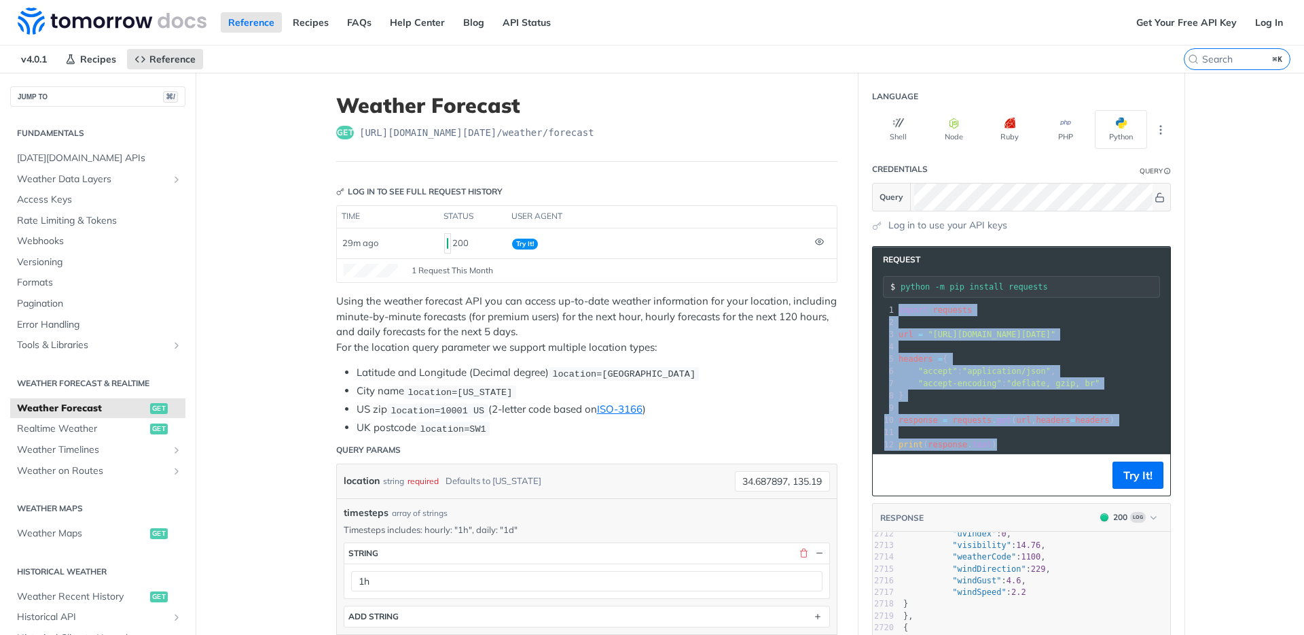
drag, startPoint x: 913, startPoint y: 312, endPoint x: 1026, endPoint y: 452, distance: 179.2
click at [1026, 452] on div "xxxxxxxxxx 12 1 import requests 2 ​ 3 url = "https://api.tomorrow.io/v4/weather…" at bounding box center [1239, 377] width 687 height 152
copy div "import requests 2 ​ 3 url = "https://api.tomorrow.io/v4/weather/forecast?locati…"
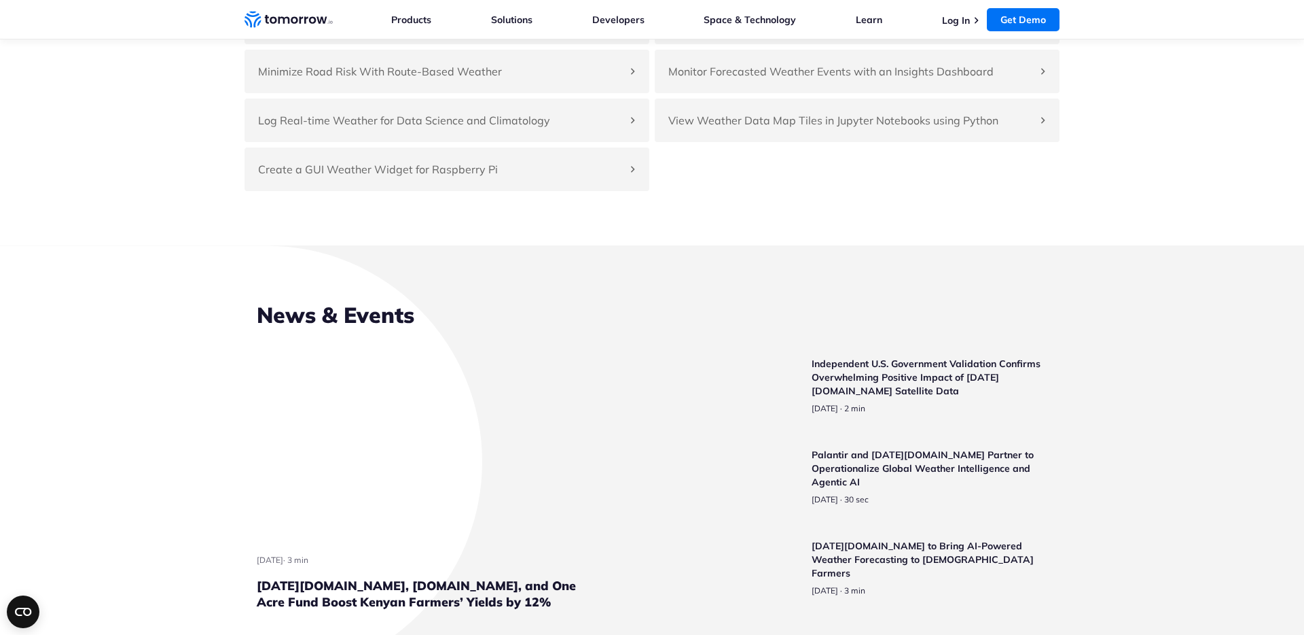
scroll to position [3187, 0]
